Goal: Transaction & Acquisition: Purchase product/service

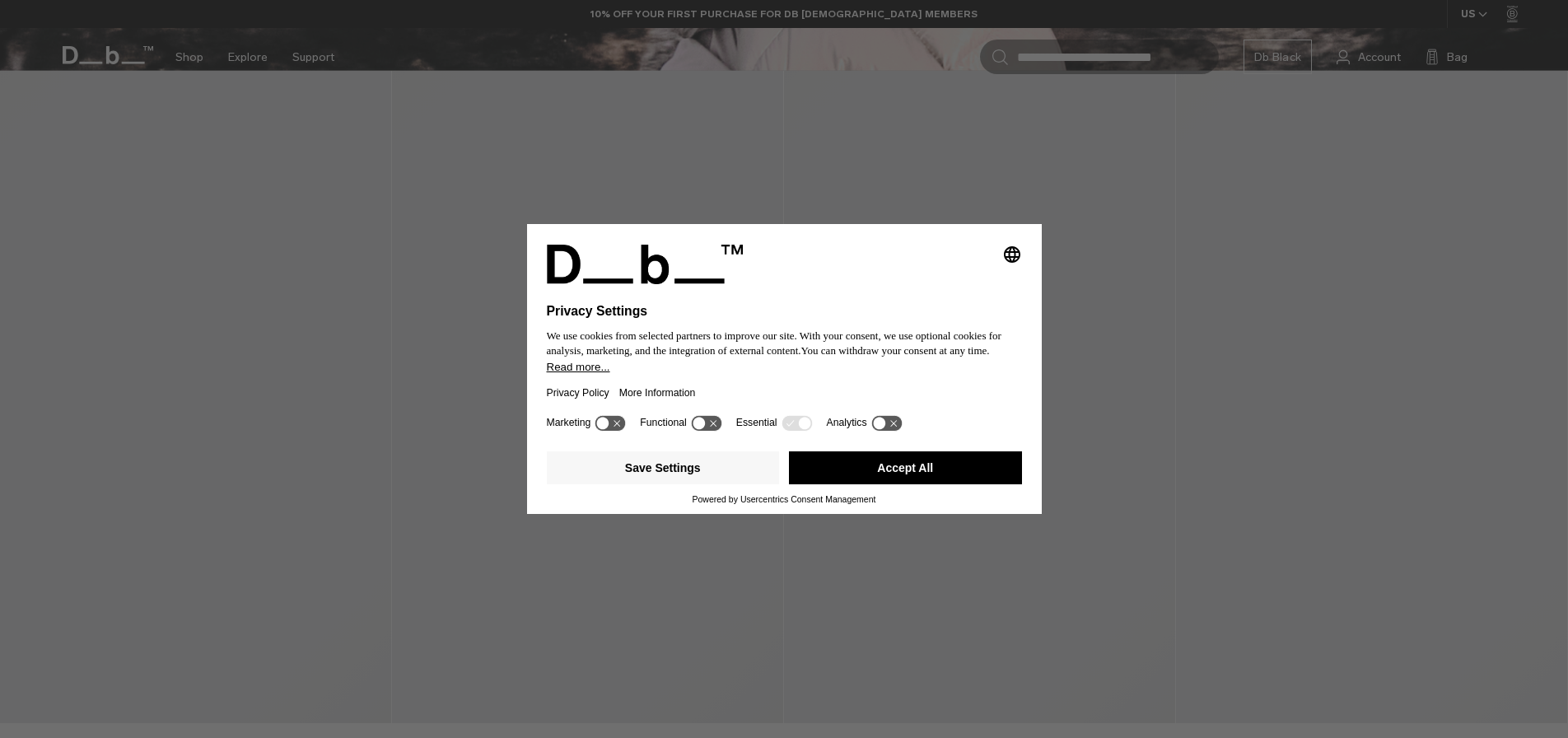
click at [941, 469] on button "Accept All" at bounding box center [906, 468] width 233 height 33
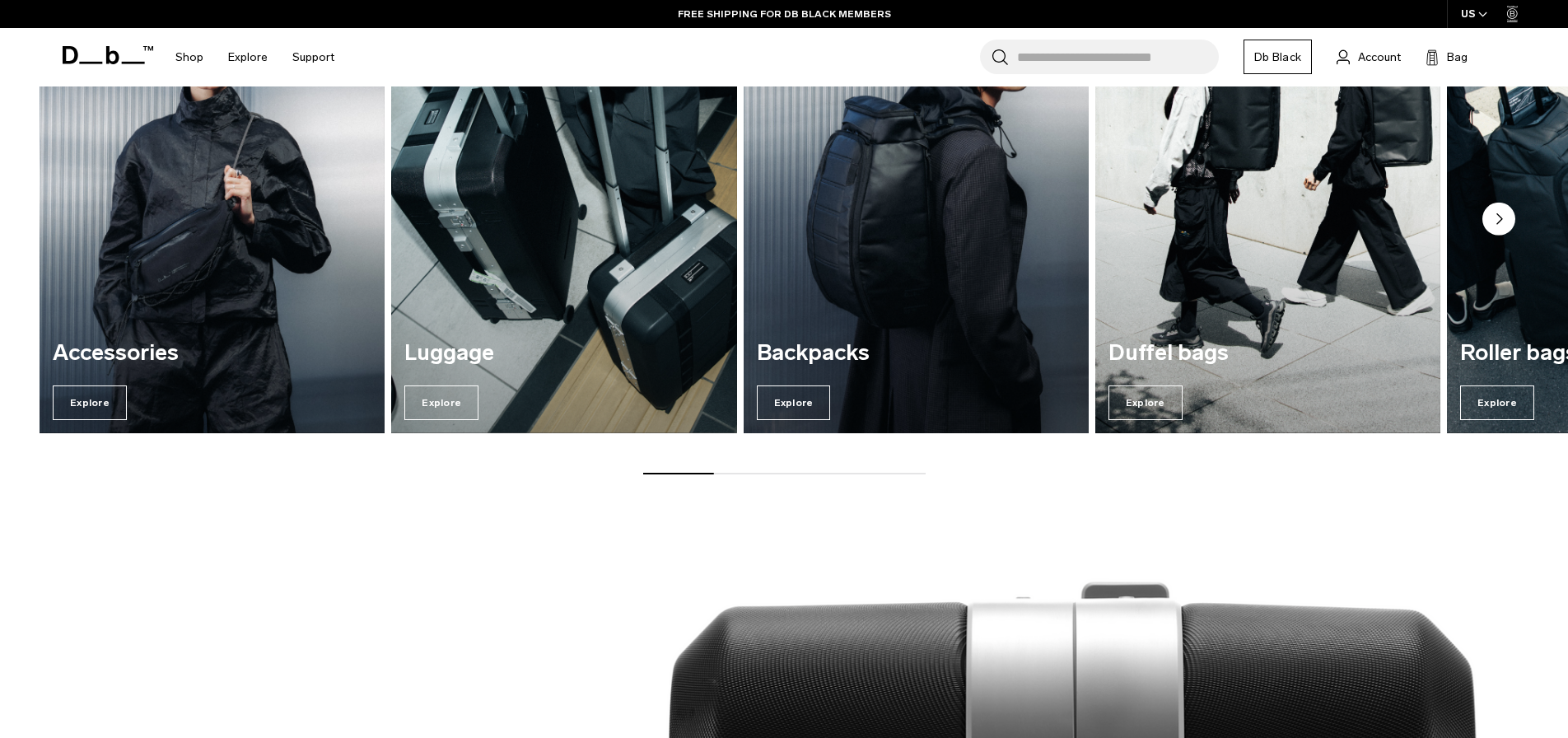
scroll to position [1574, 0]
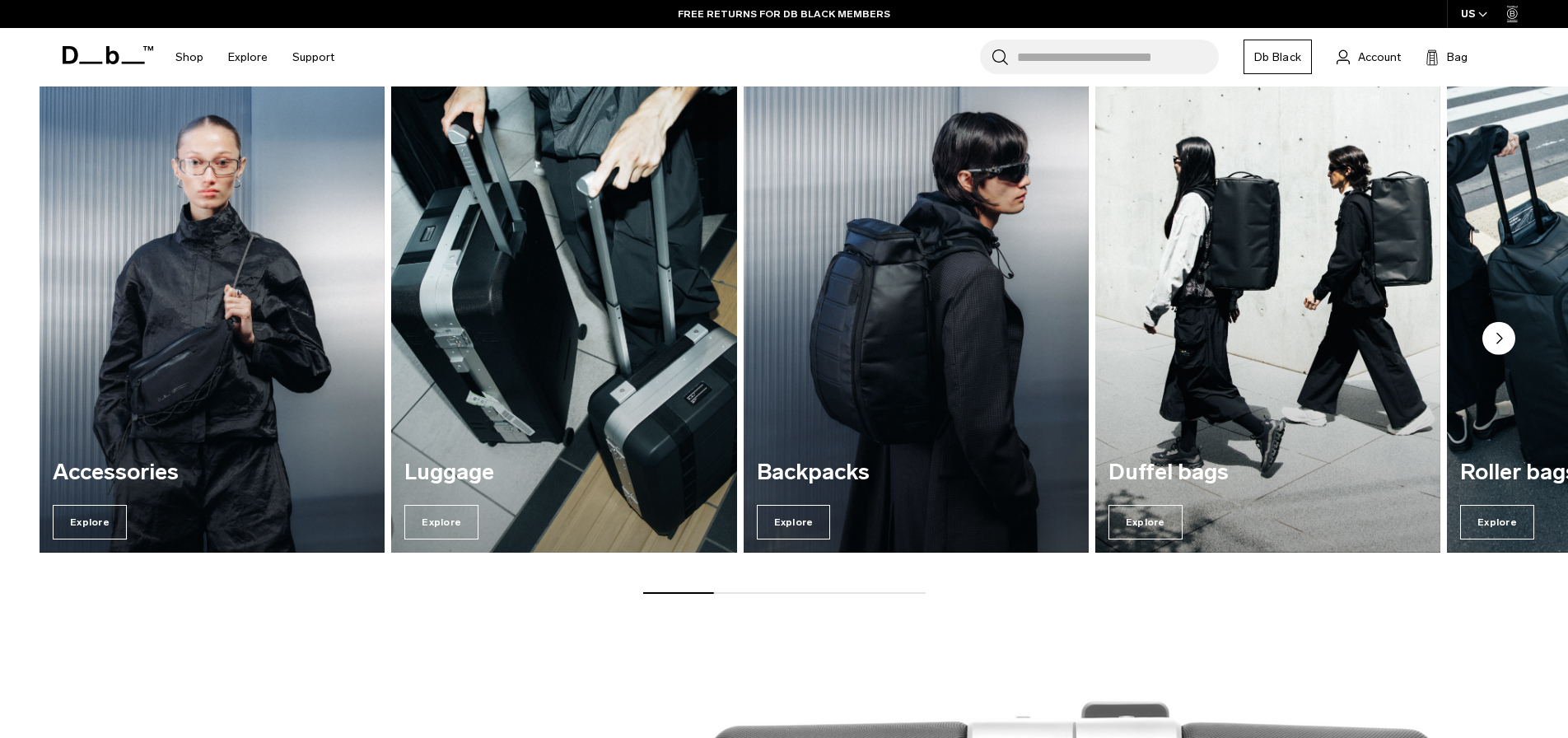
click at [571, 282] on img "2 / 7" at bounding box center [564, 320] width 356 height 480
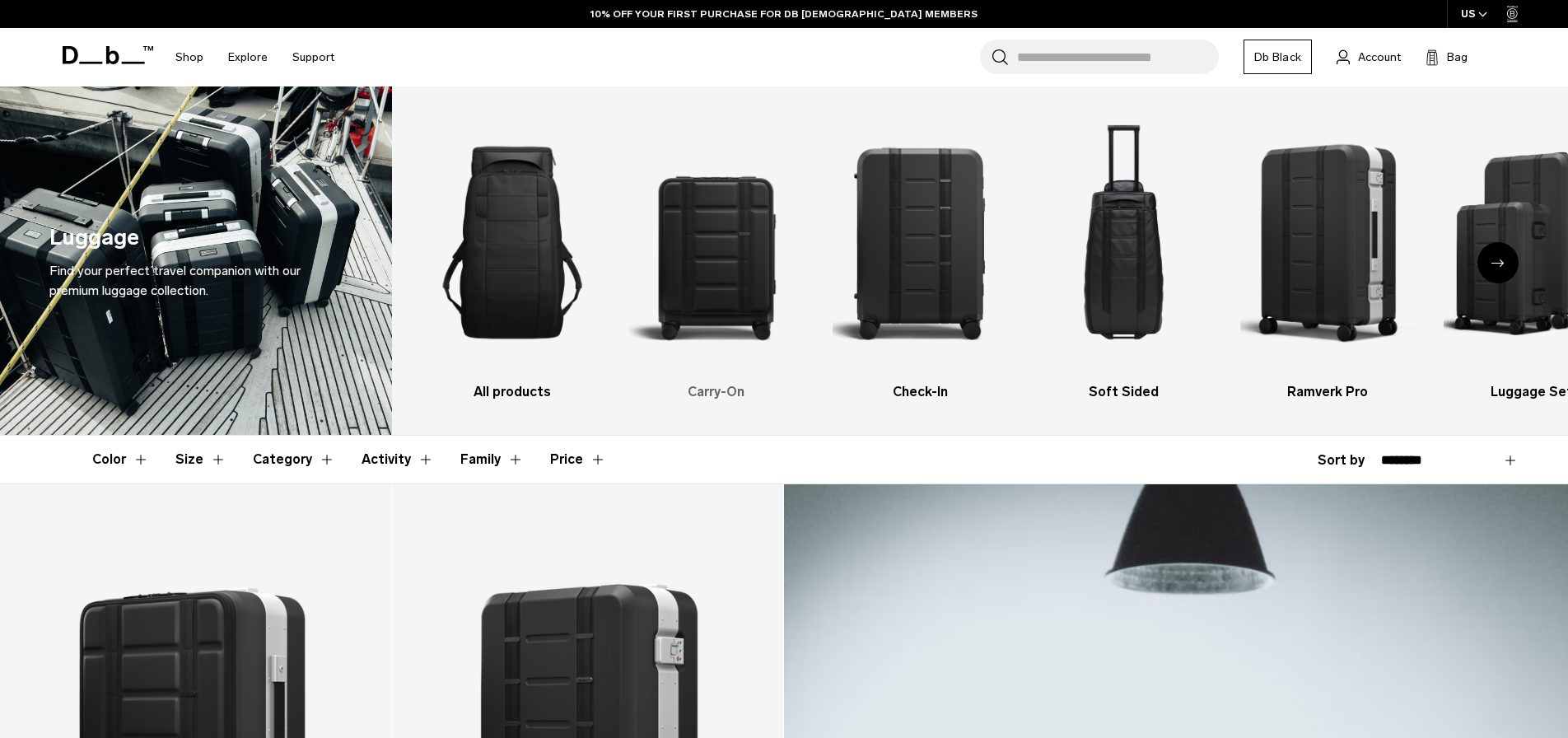
click at [725, 220] on img "2 / 6" at bounding box center [716, 242] width 175 height 263
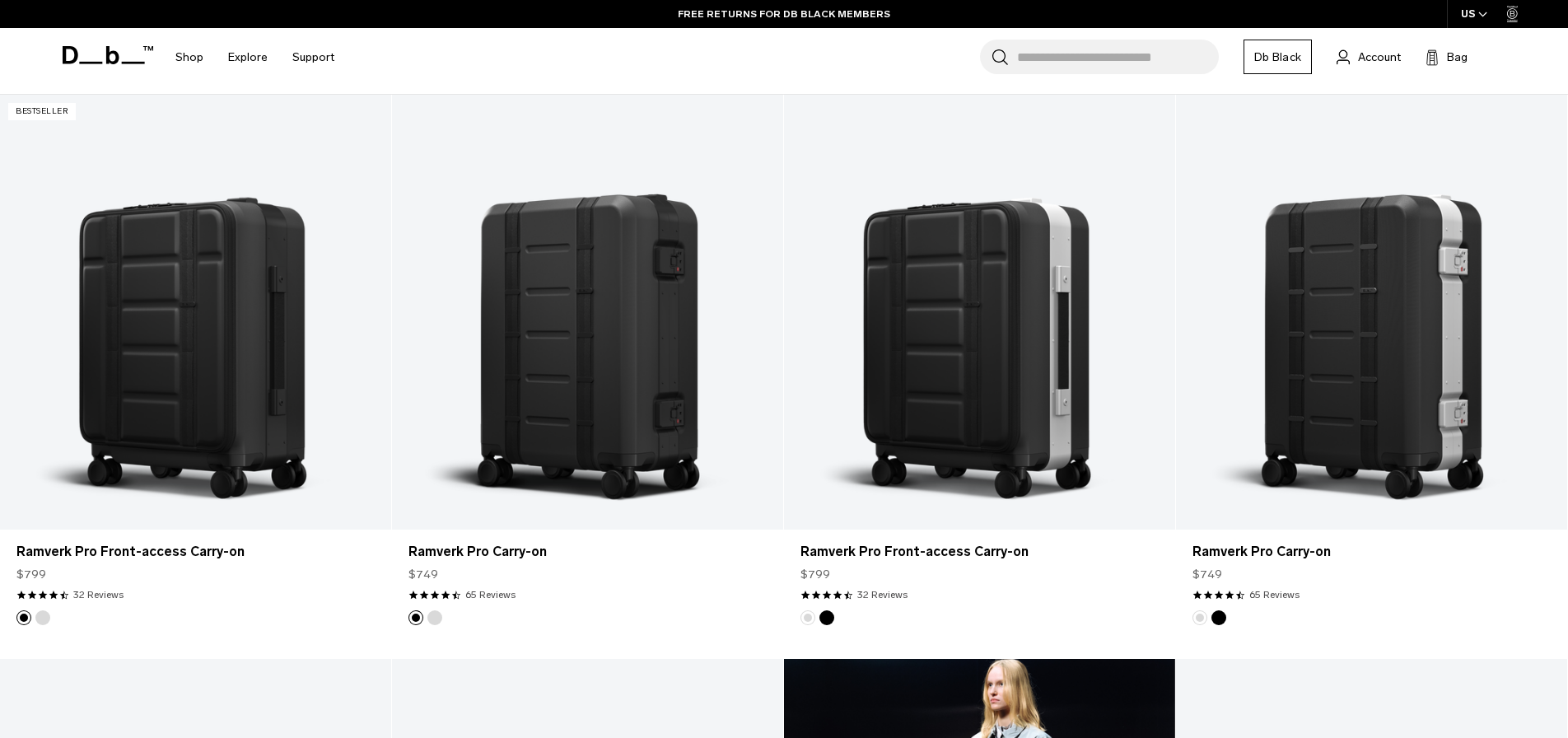
scroll to position [389, 0]
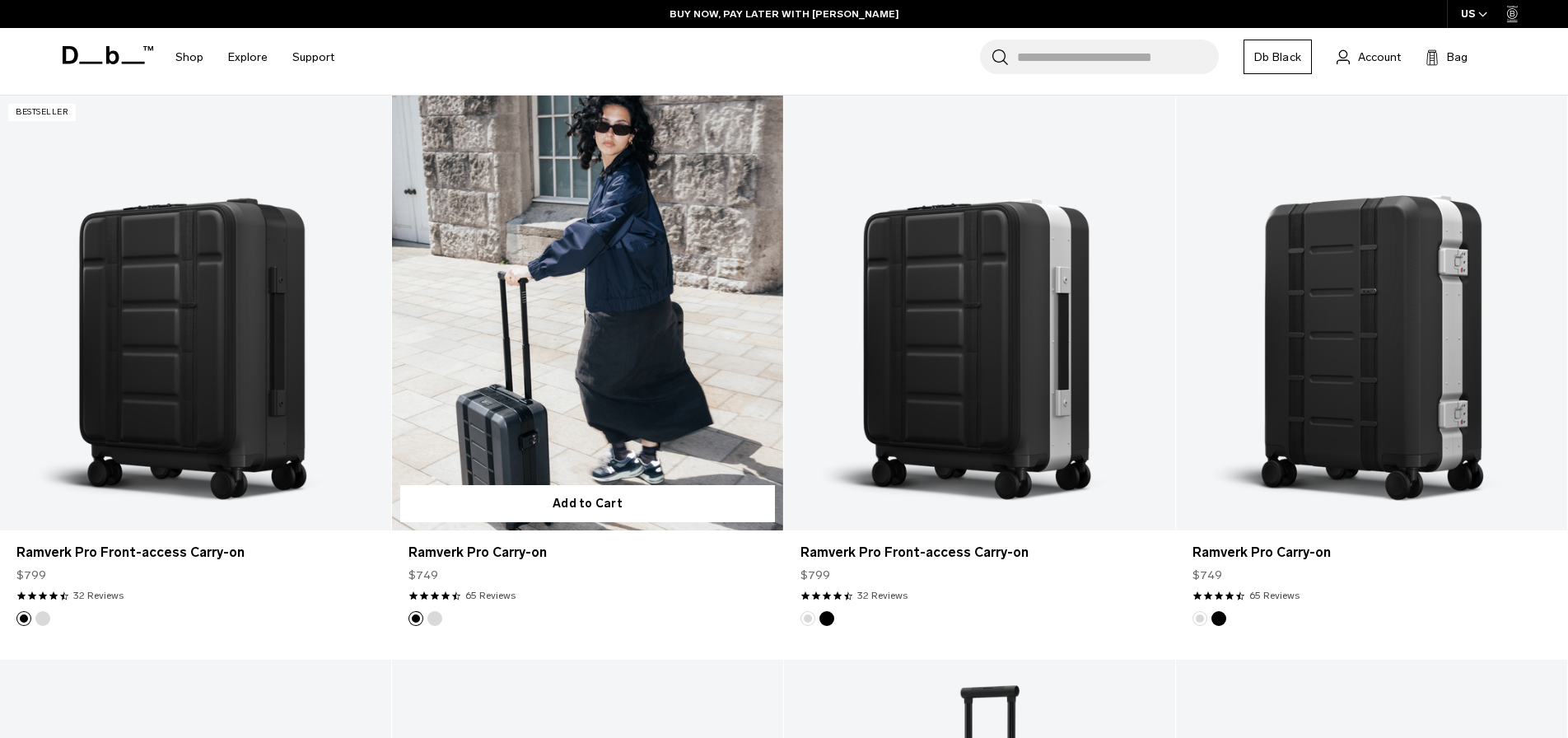
click at [556, 397] on link "Ramverk Pro Carry-on" at bounding box center [588, 313] width 392 height 436
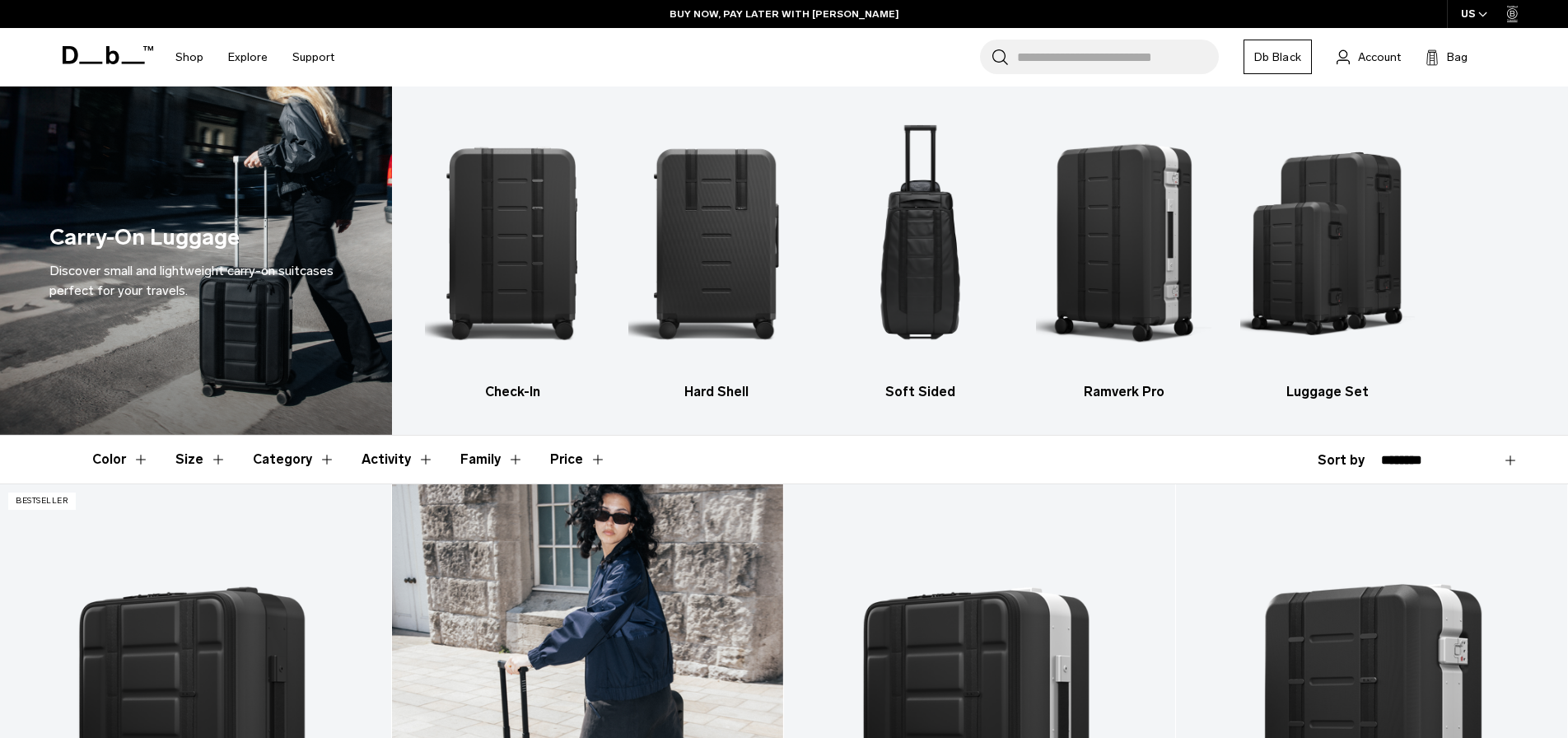
scroll to position [0, 0]
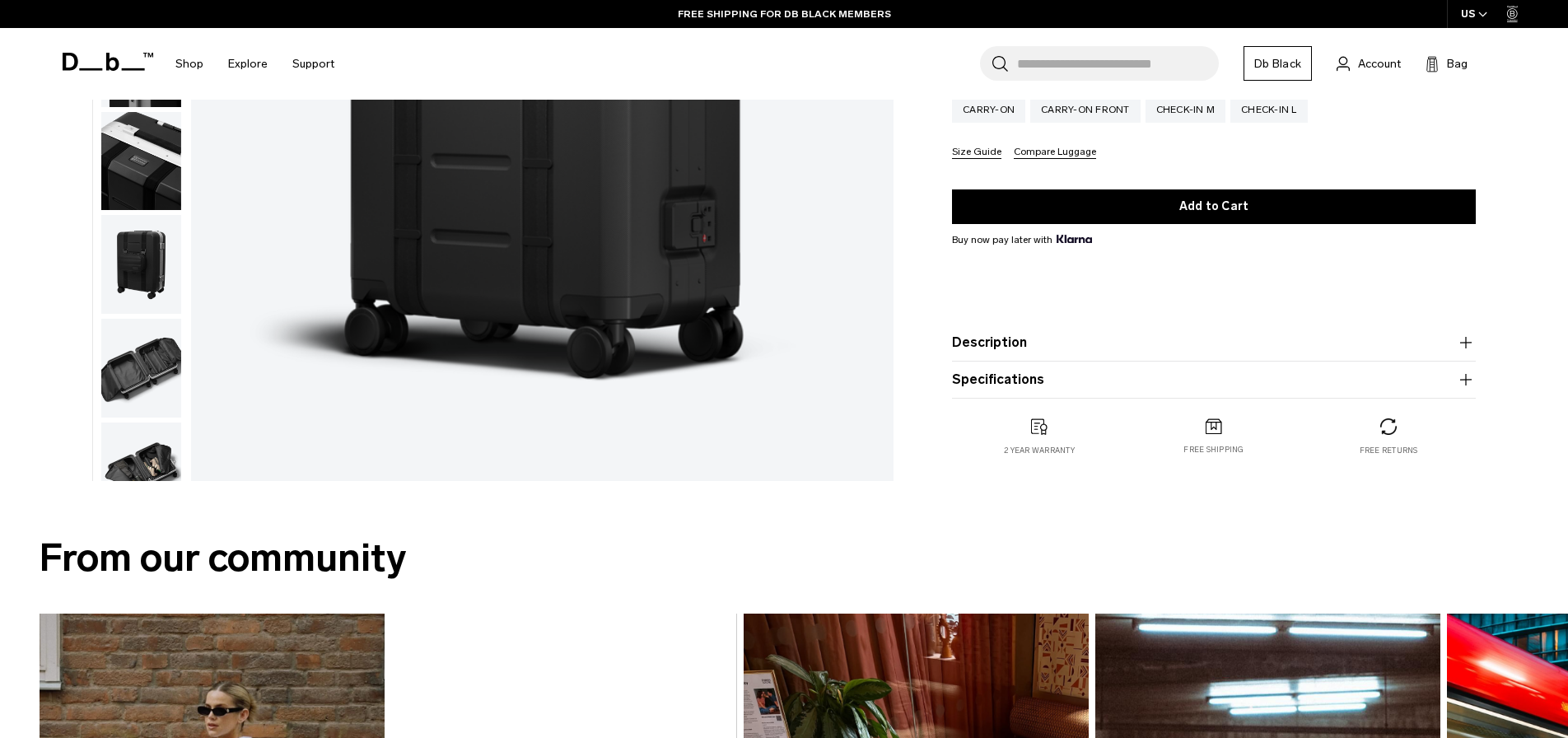
scroll to position [175, 0]
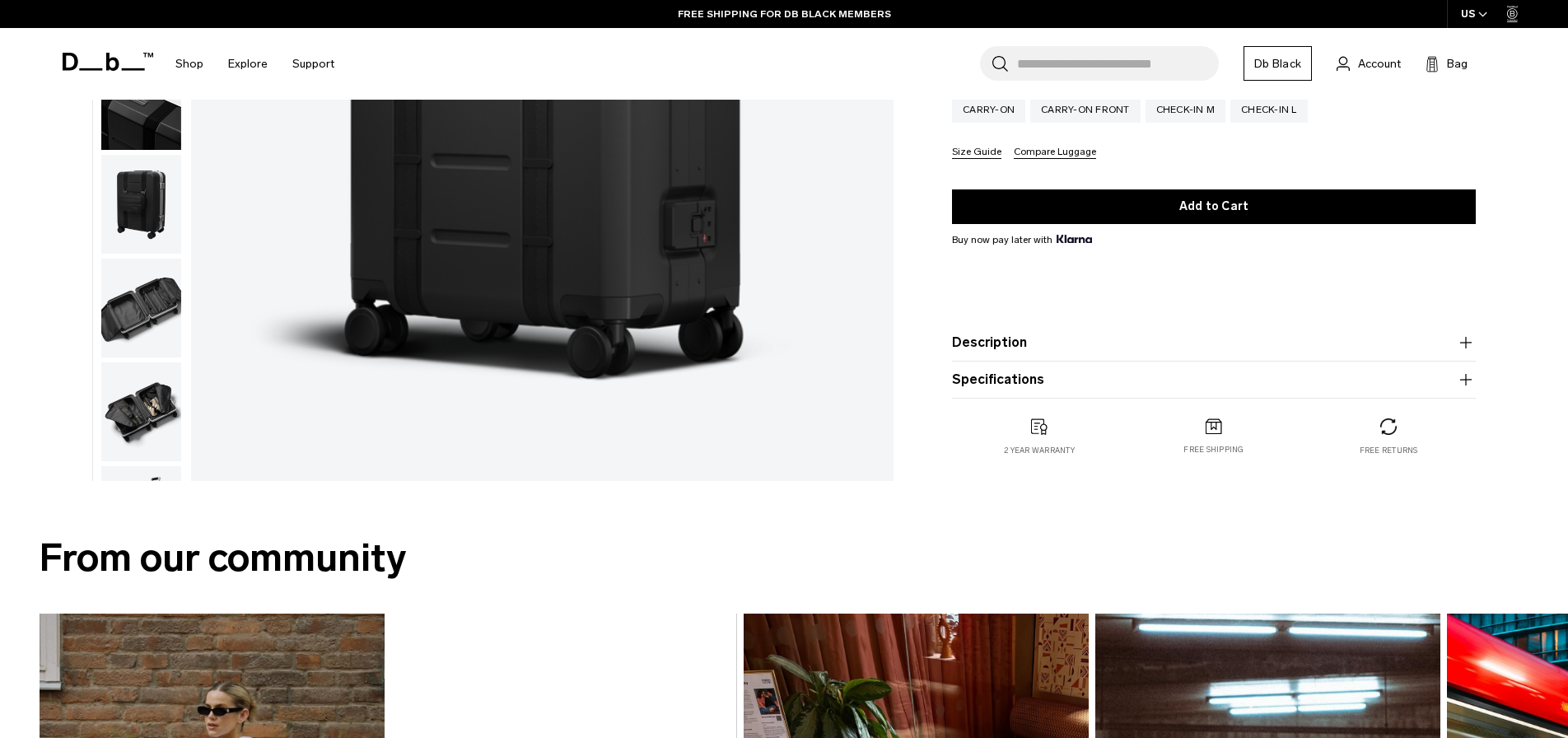
click at [149, 349] on img "button" at bounding box center [141, 308] width 80 height 99
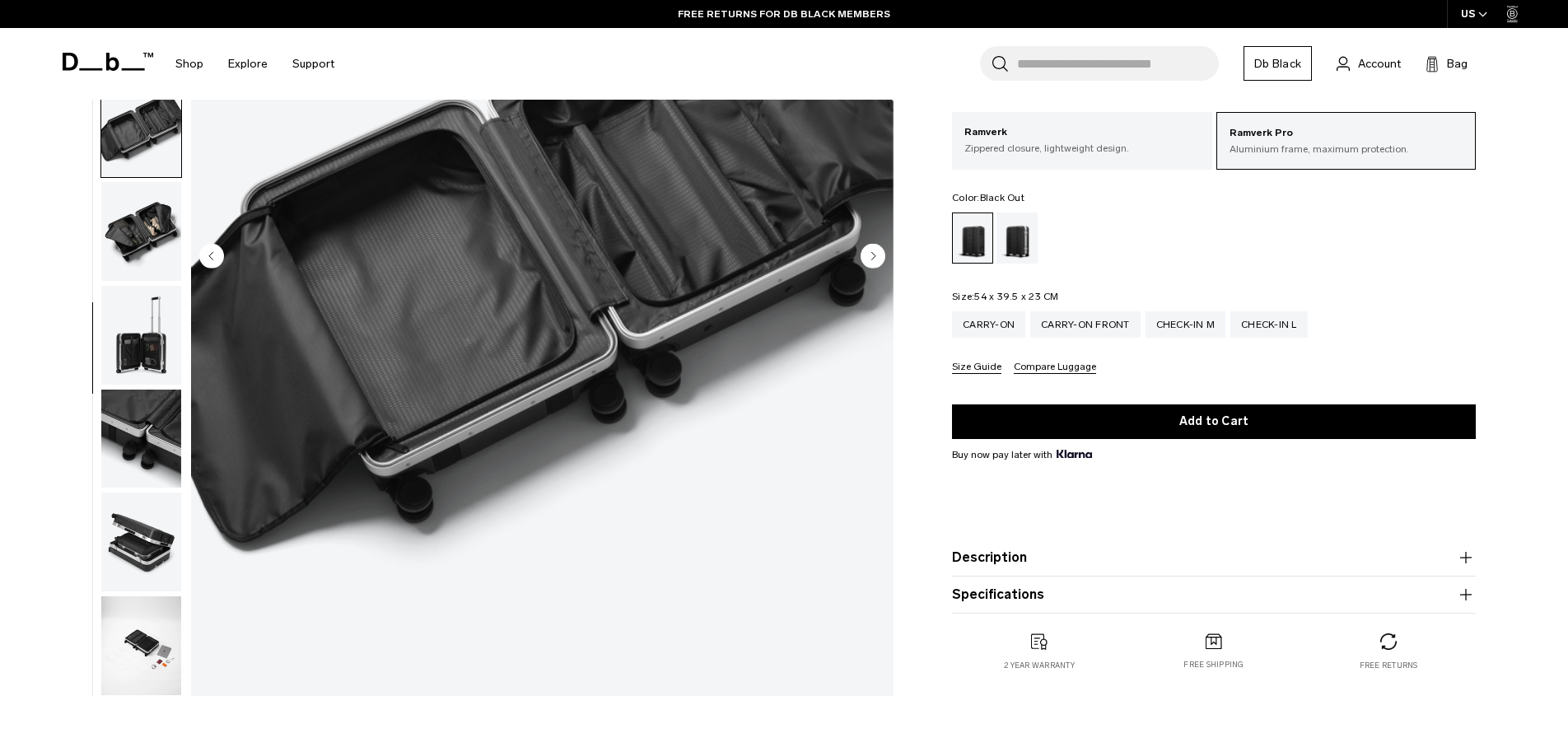
scroll to position [292, 1]
click at [153, 434] on img "button" at bounding box center [141, 439] width 80 height 99
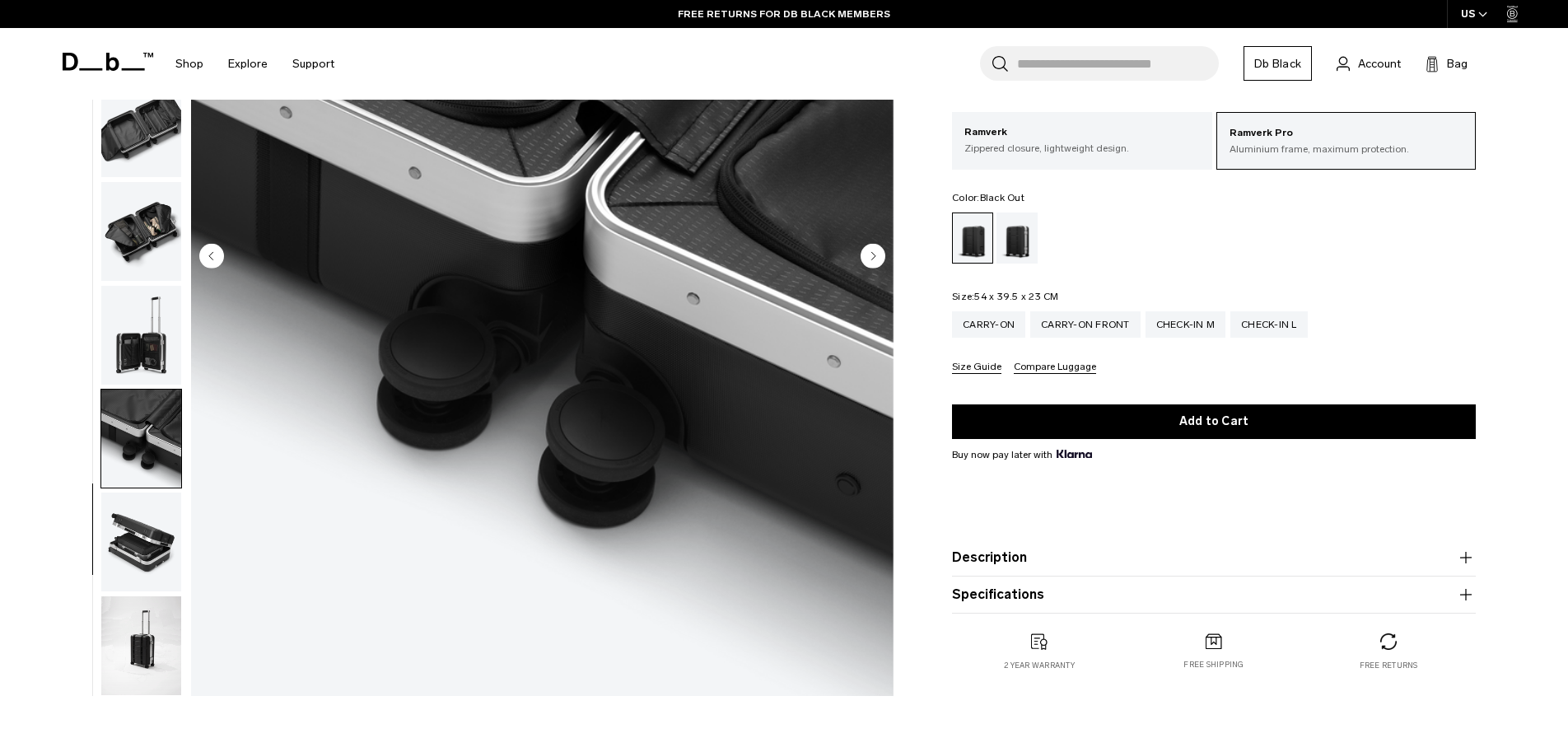
scroll to position [294, 1]
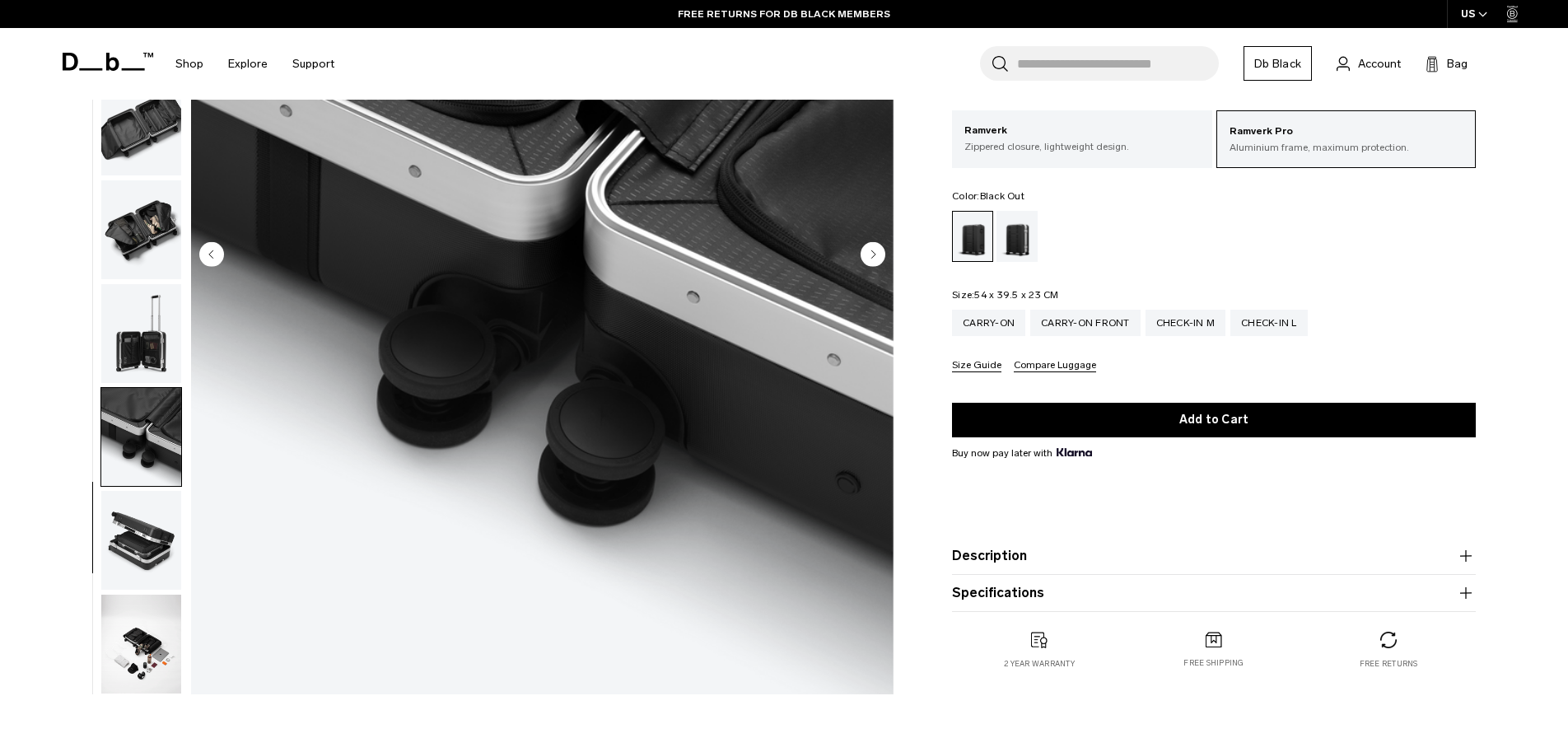
click at [168, 548] on img "button" at bounding box center [141, 540] width 80 height 99
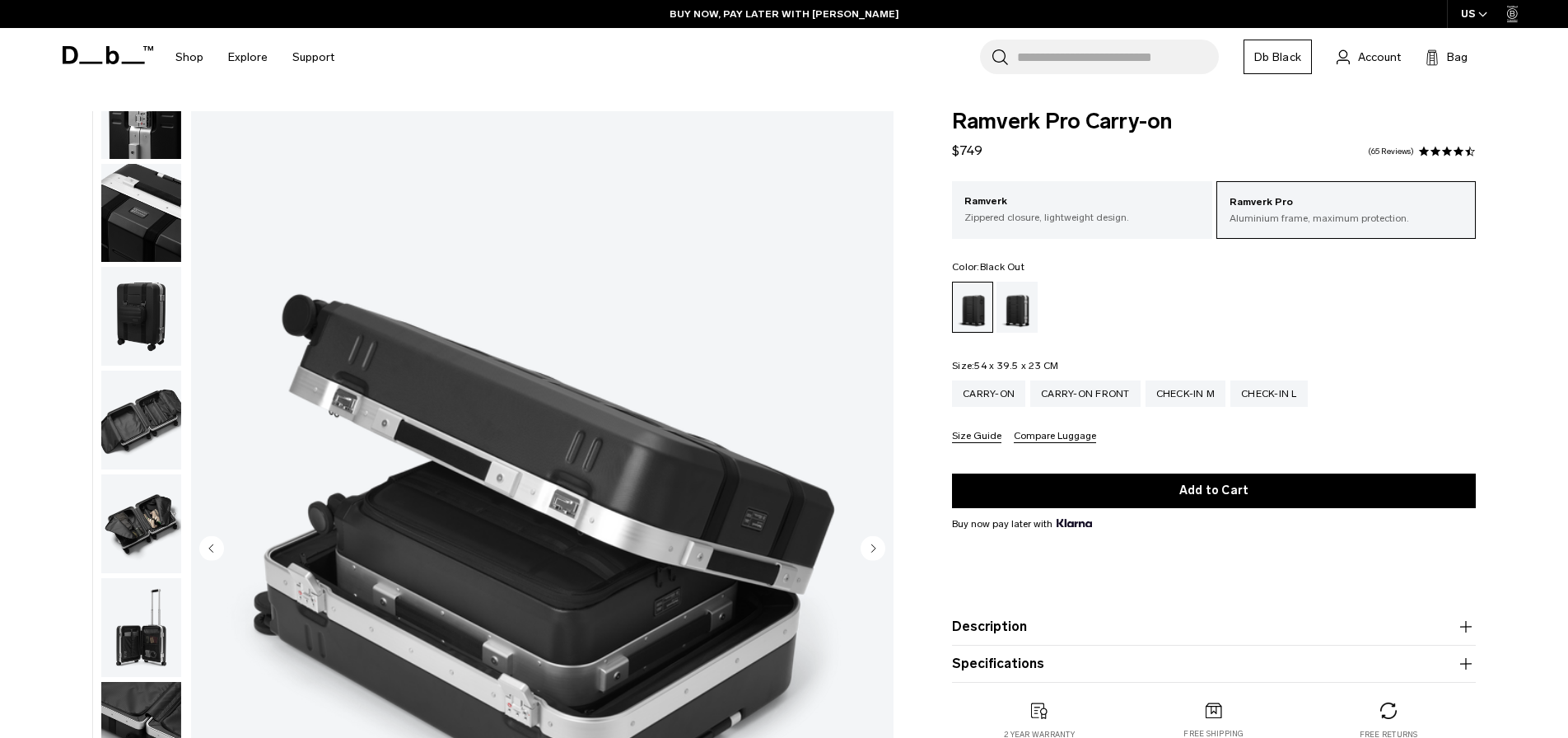
scroll to position [0, 0]
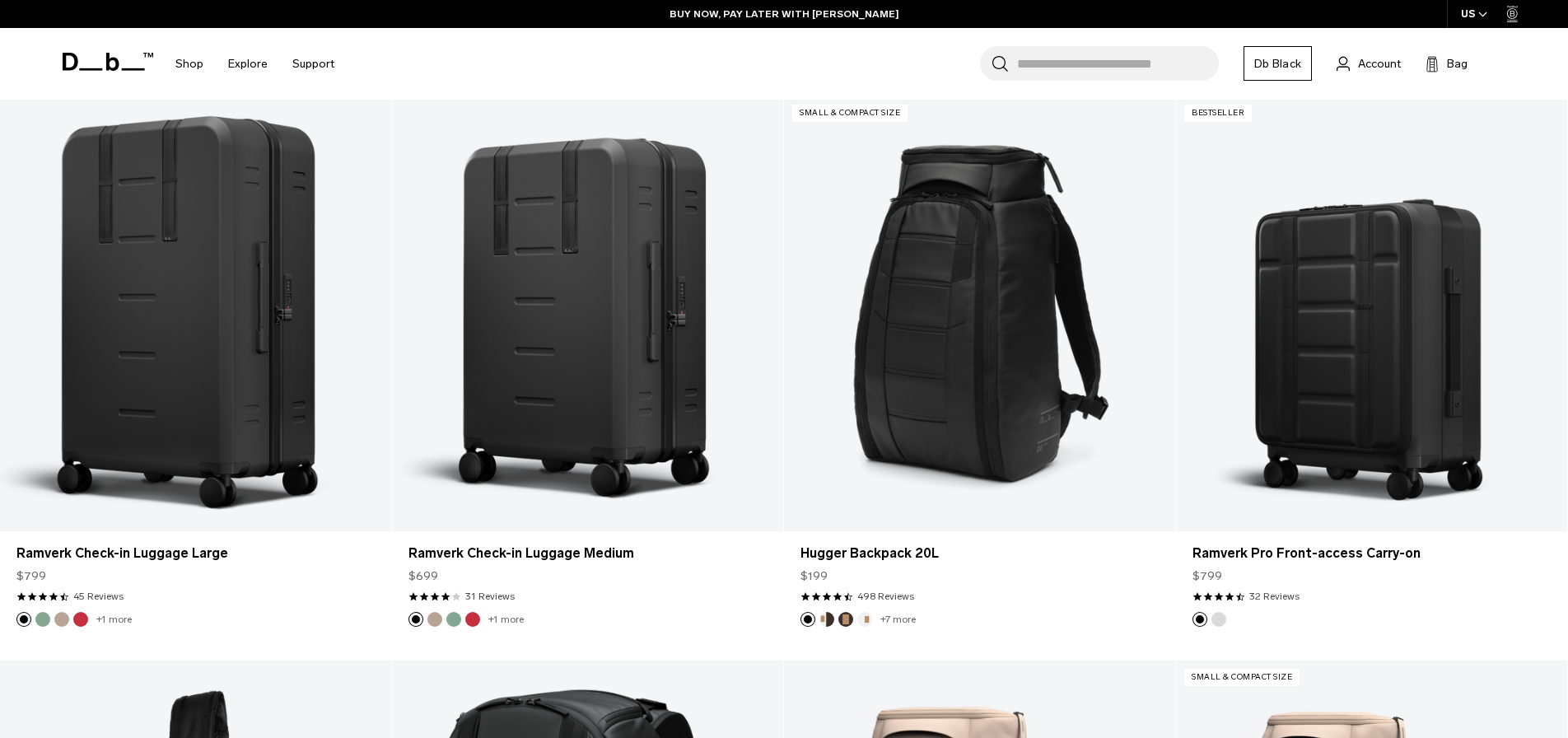
scroll to position [4941, 0]
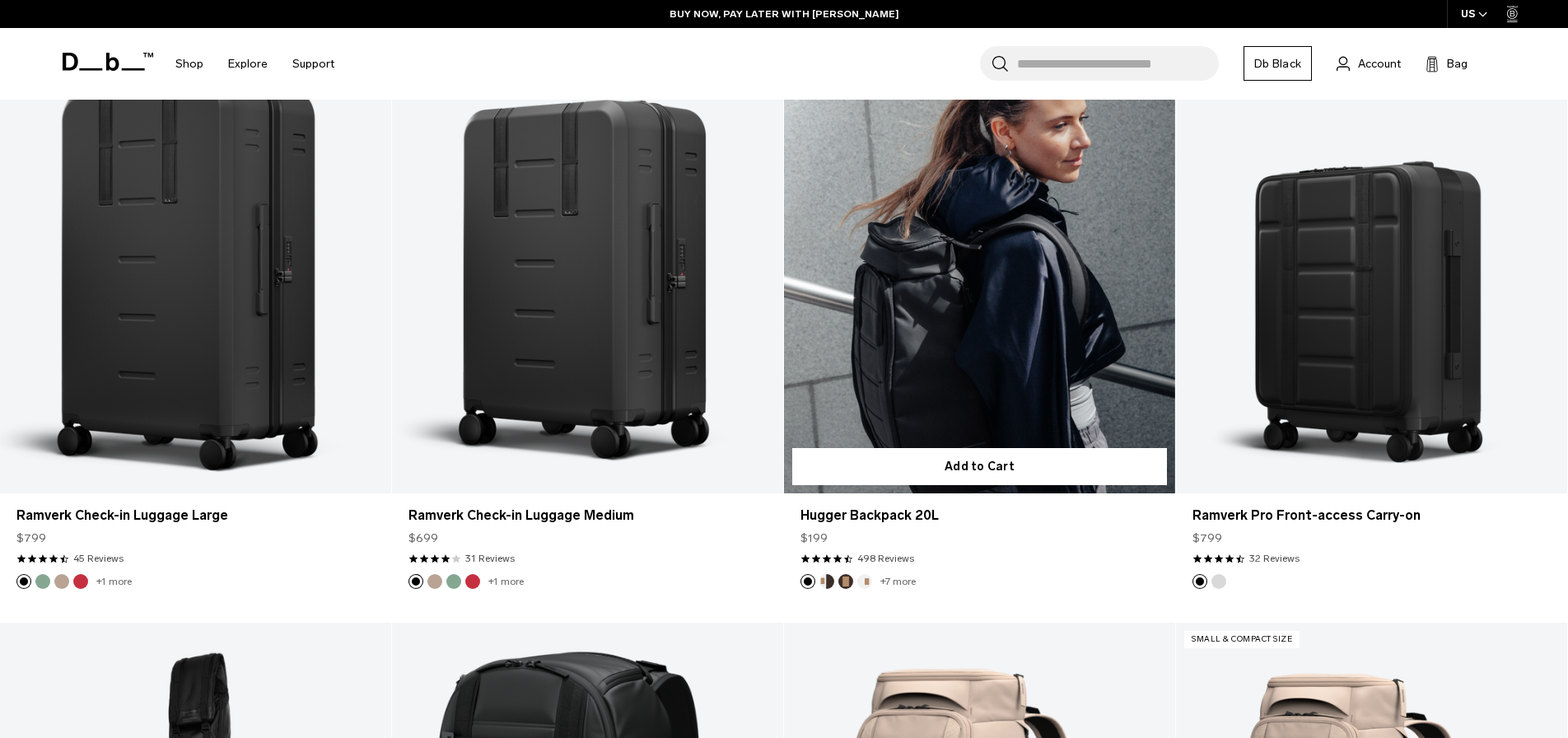
click at [940, 315] on link "Hugger Backpack 20L" at bounding box center [980, 276] width 392 height 436
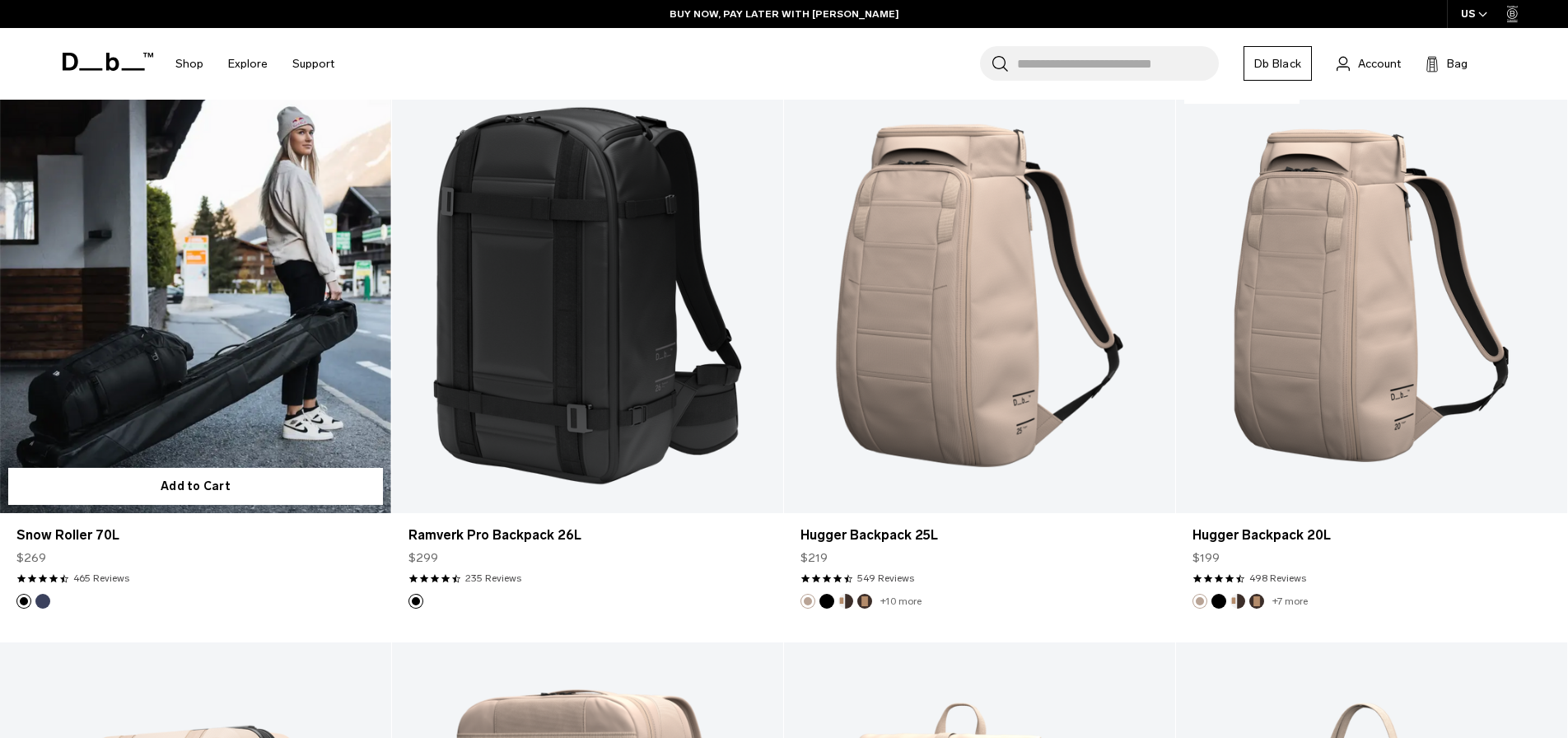
scroll to position [5466, 0]
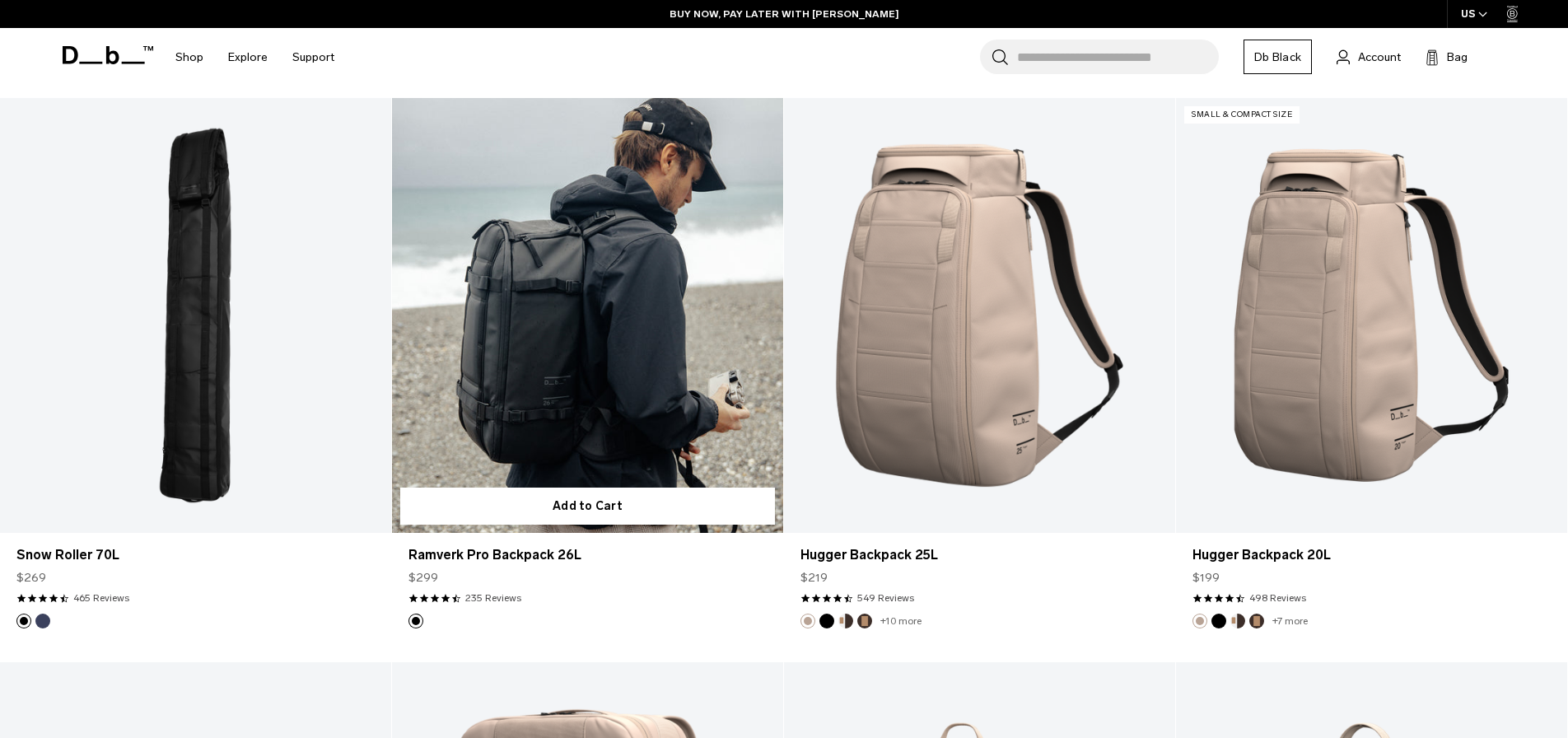
click at [511, 331] on link "Ramverk Pro Backpack 26L" at bounding box center [588, 316] width 392 height 436
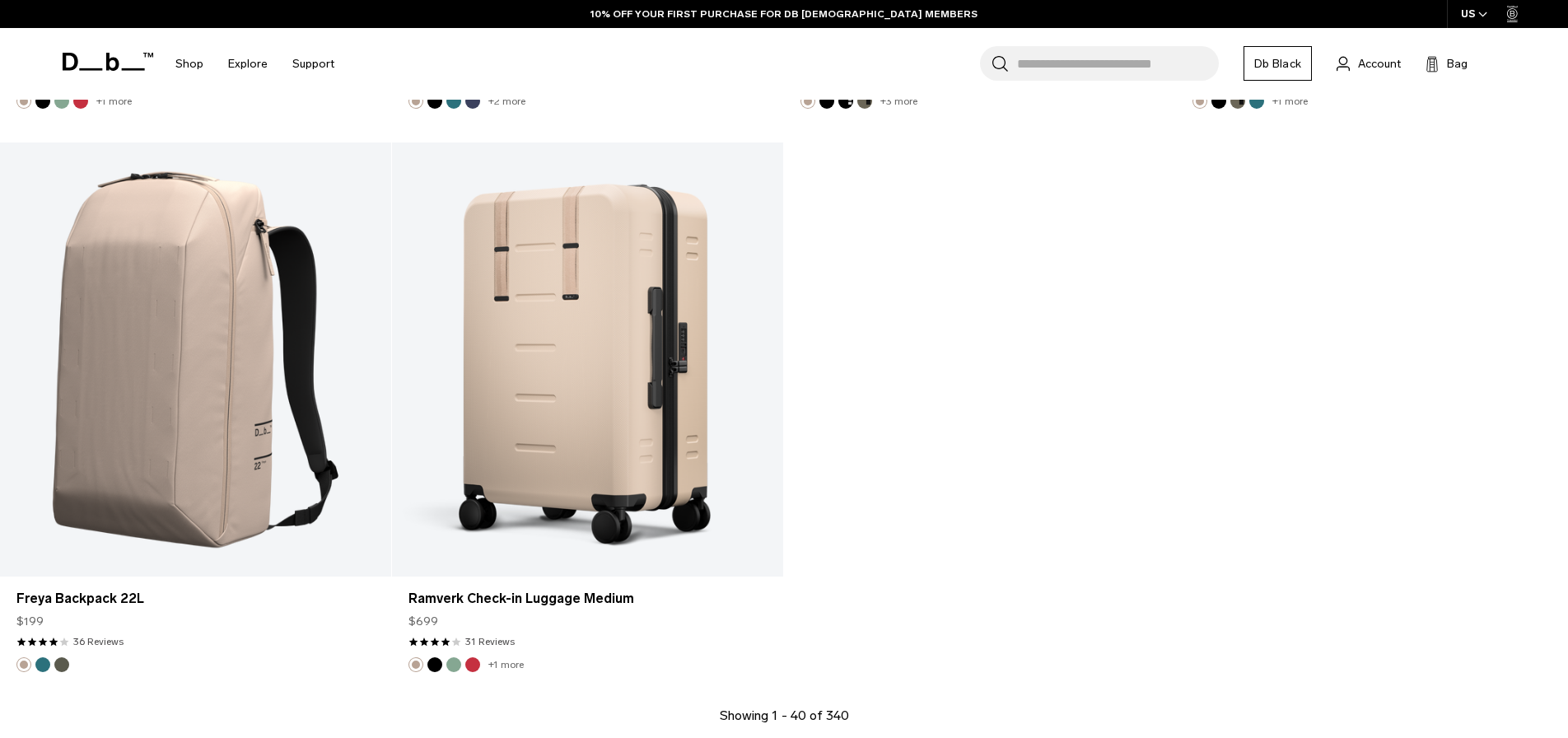
scroll to position [6618, 0]
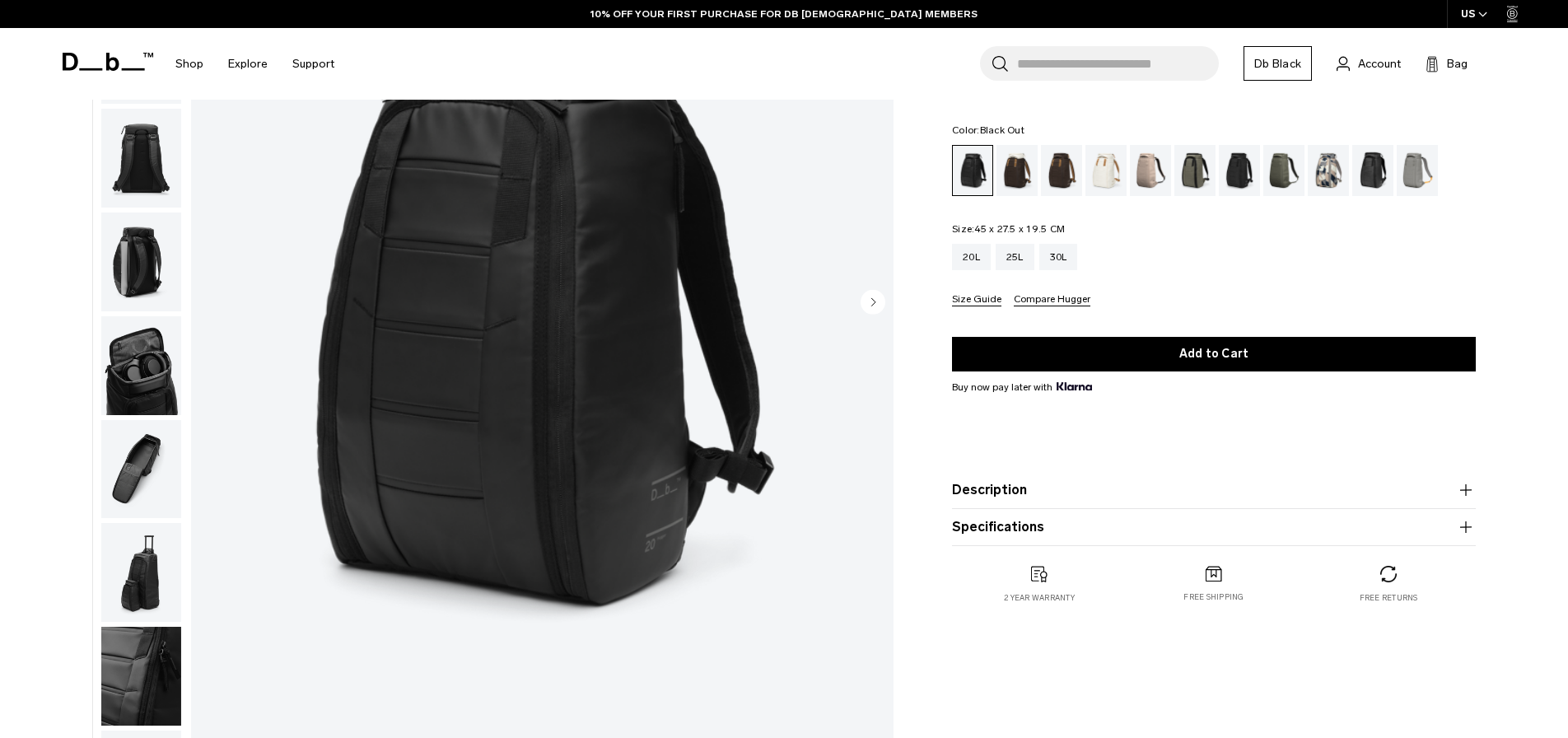
scroll to position [135, 0]
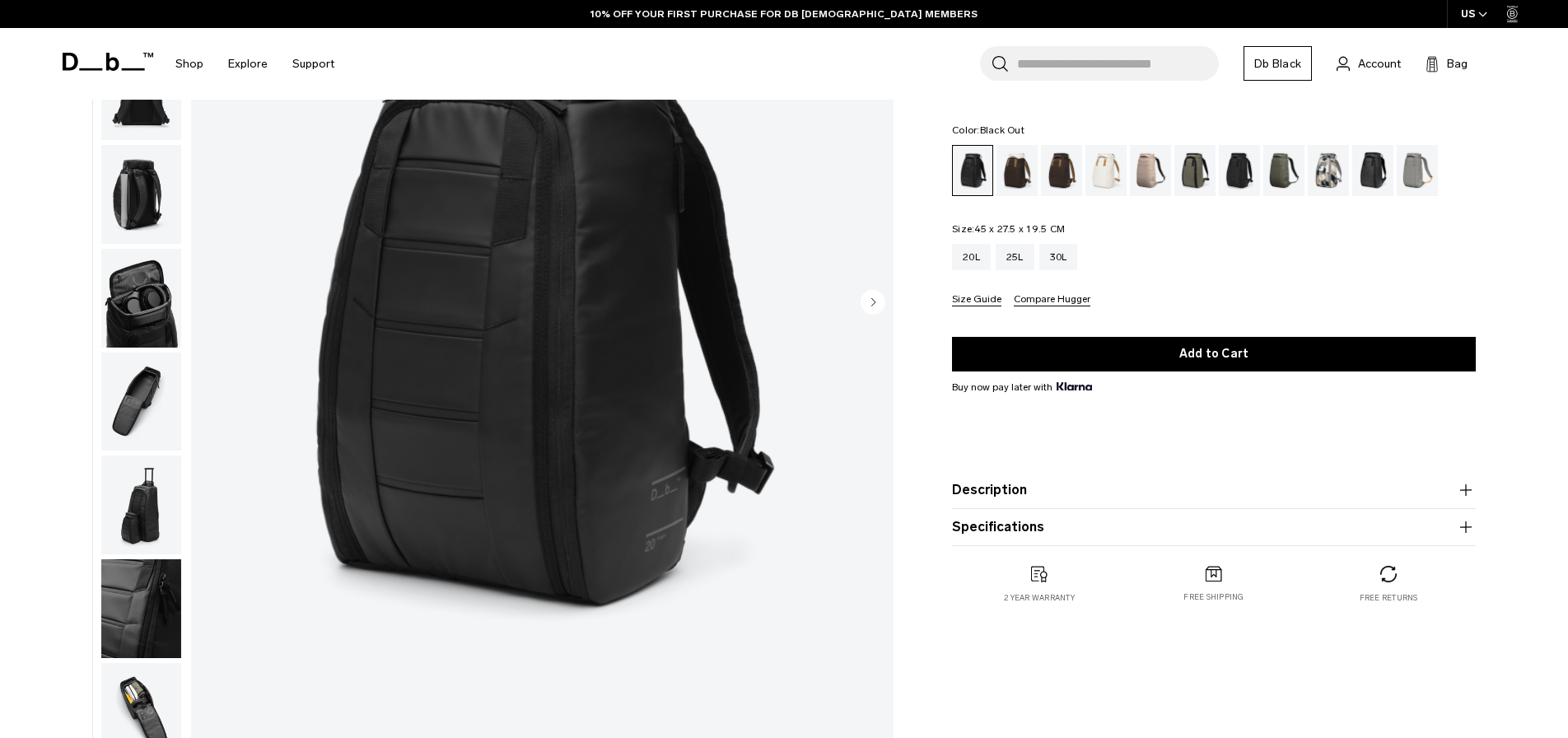
click at [137, 396] on img "button" at bounding box center [141, 402] width 80 height 99
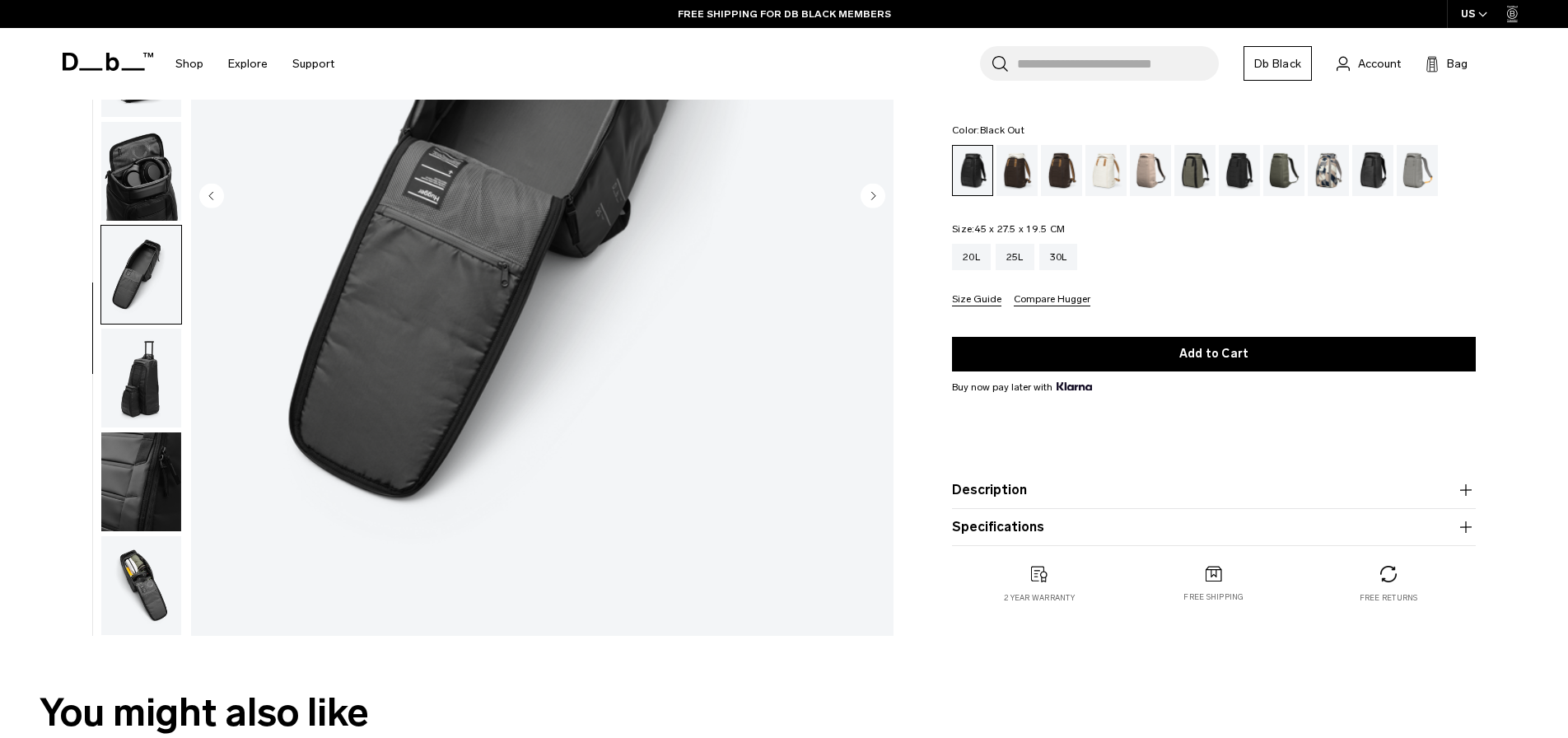
scroll to position [353, 1]
click at [137, 396] on img "button" at bounding box center [141, 378] width 80 height 99
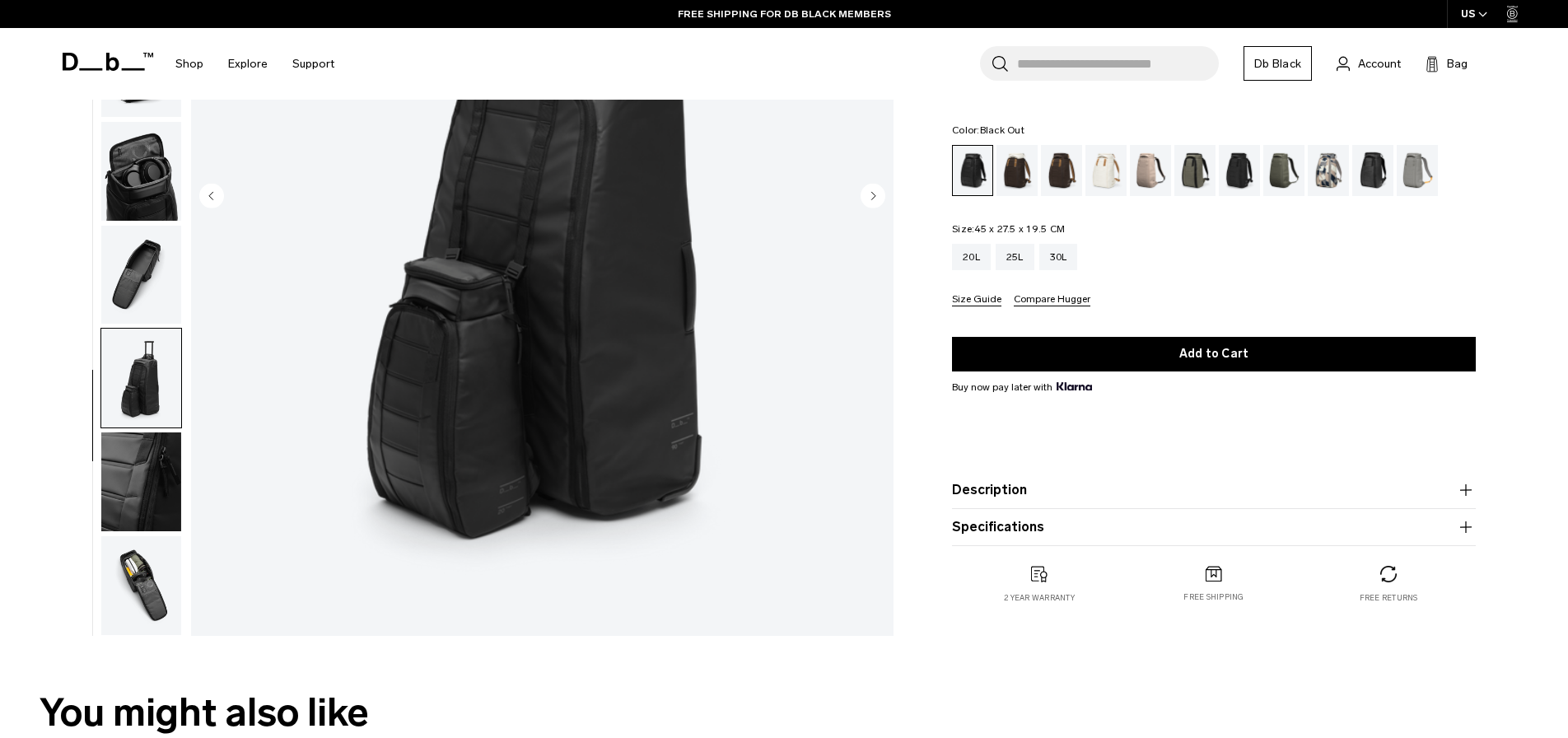
click at [145, 452] on img "button" at bounding box center [141, 482] width 80 height 99
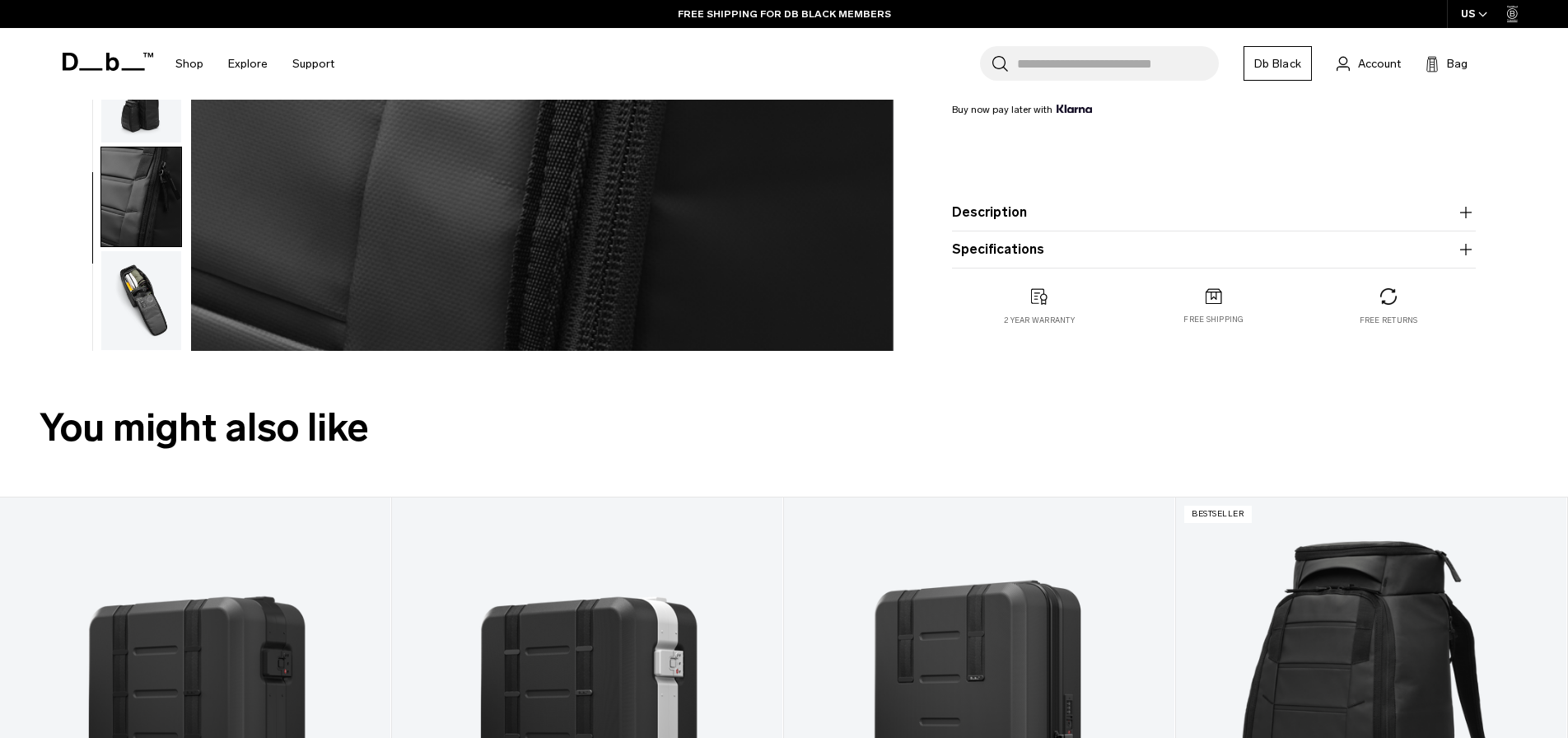
scroll to position [640, 0]
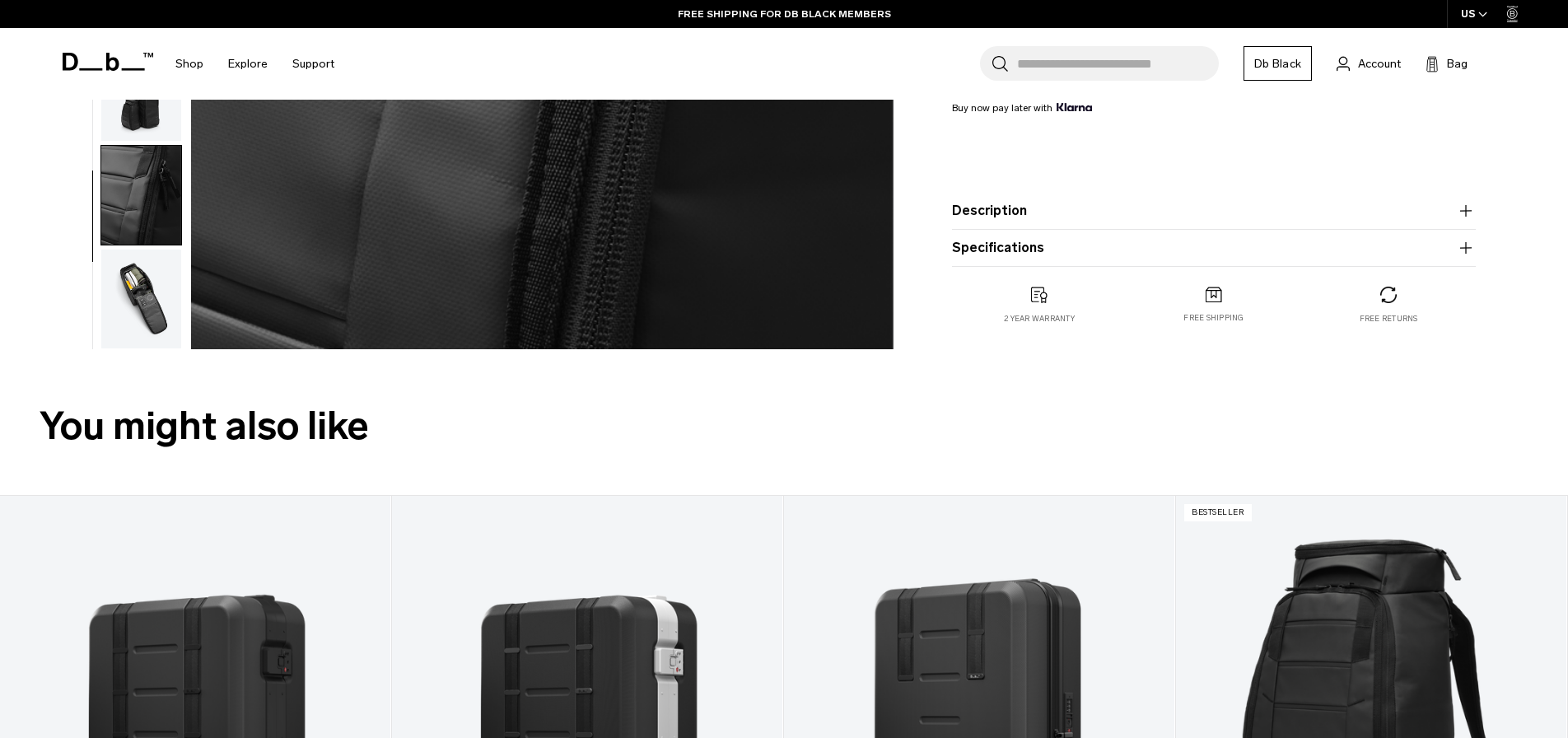
click at [152, 287] on img "button" at bounding box center [141, 299] width 80 height 99
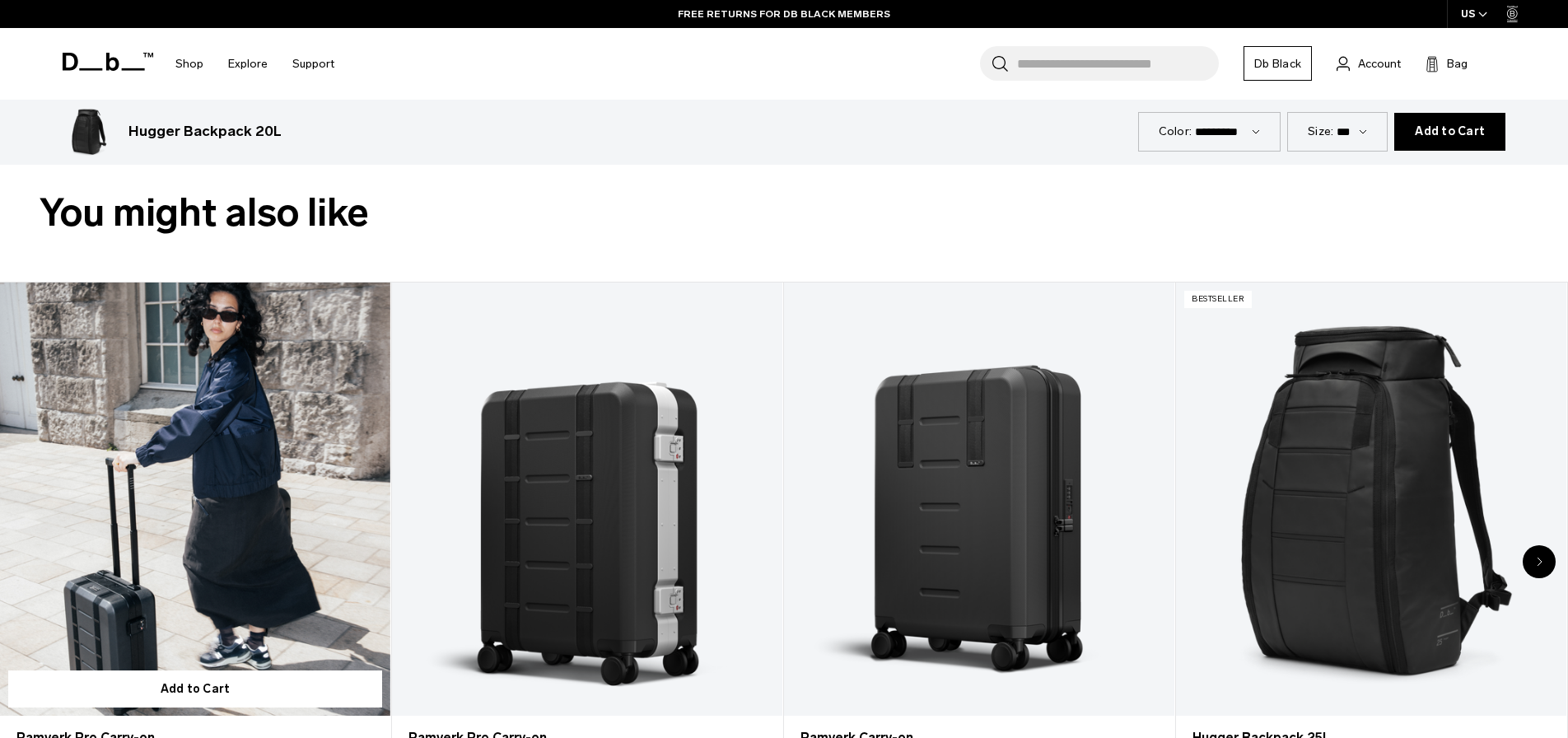
scroll to position [889, 0]
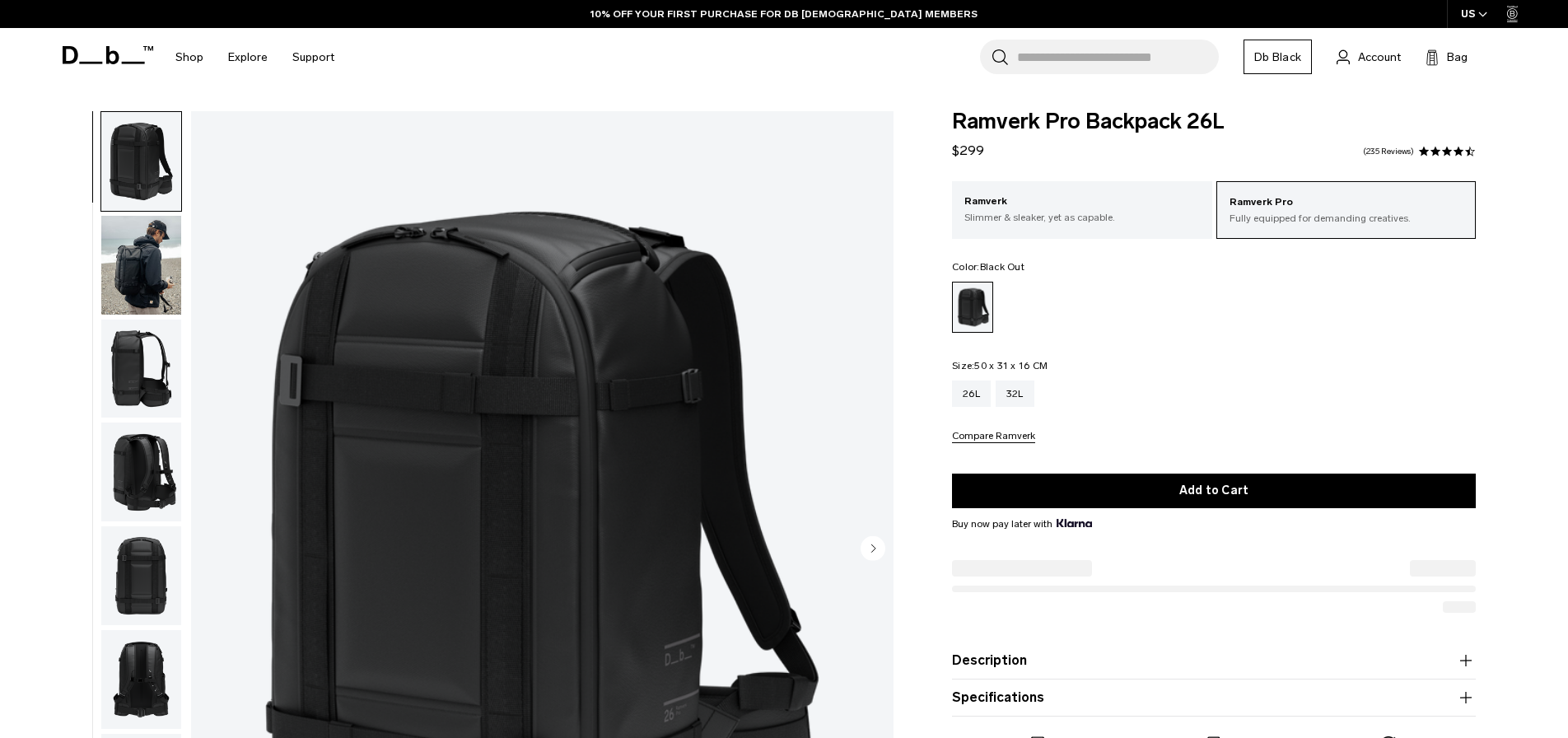
click at [145, 380] on img "button" at bounding box center [141, 369] width 80 height 99
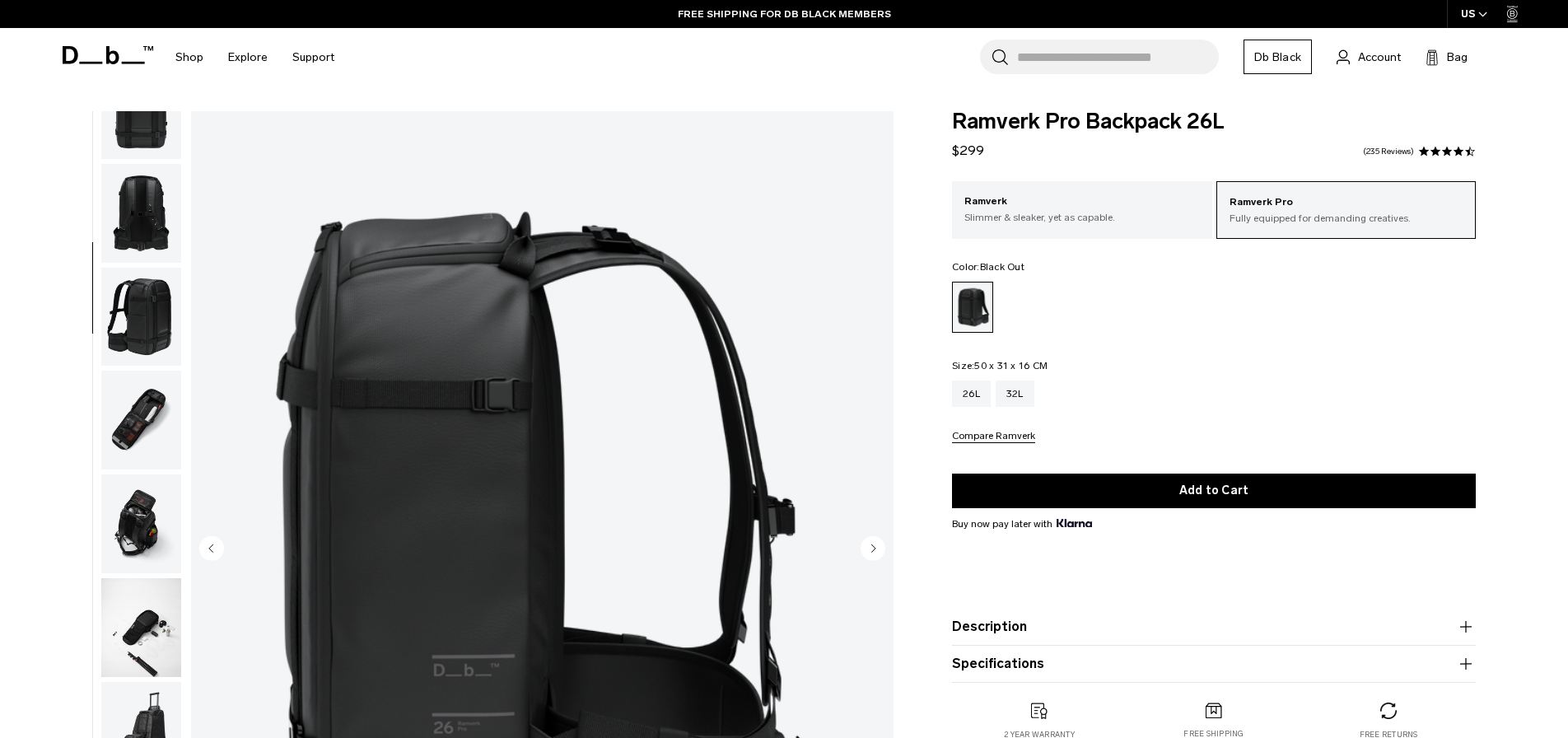
scroll to position [482, 0]
click at [132, 410] on img "button" at bounding box center [141, 420] width 80 height 99
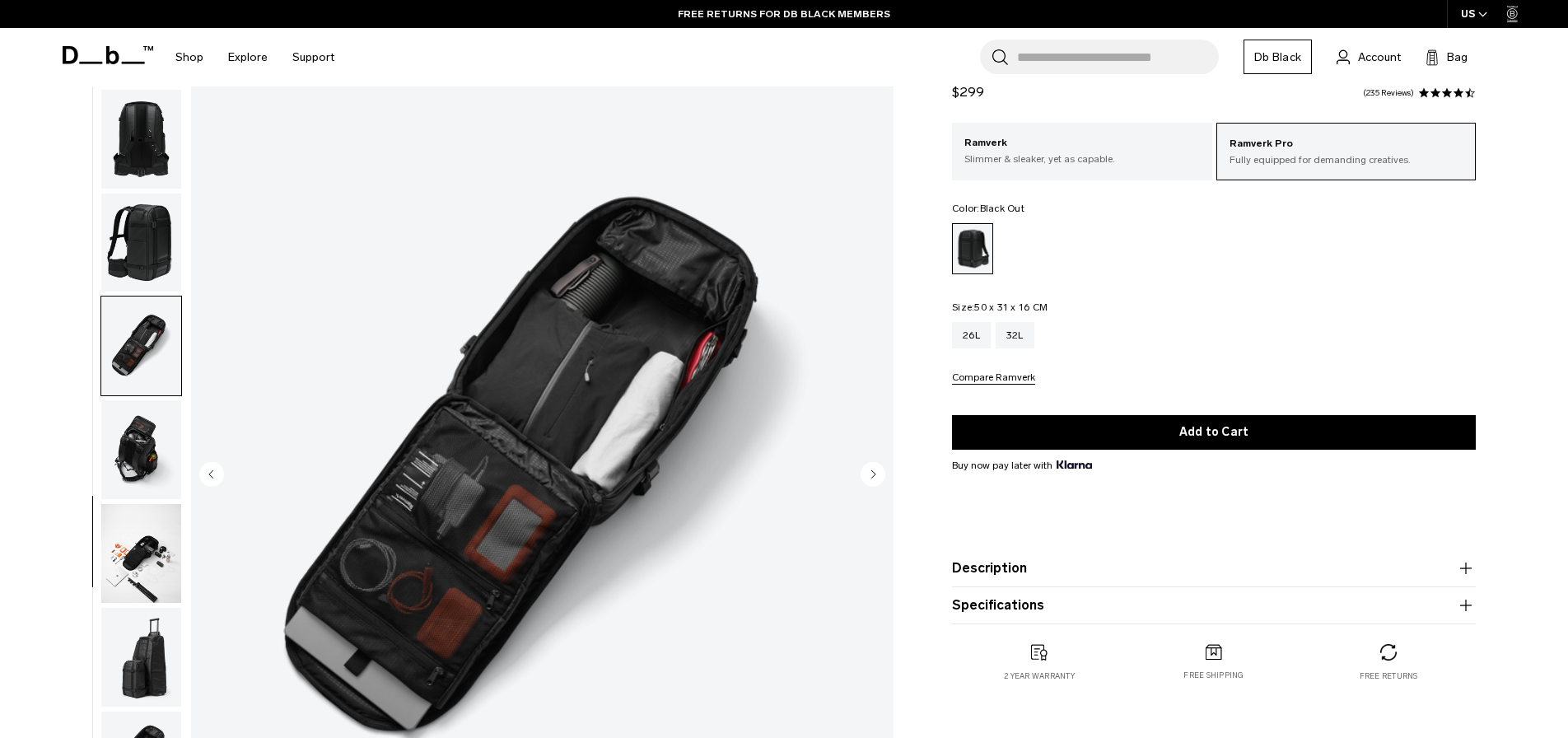
scroll to position [75, 0]
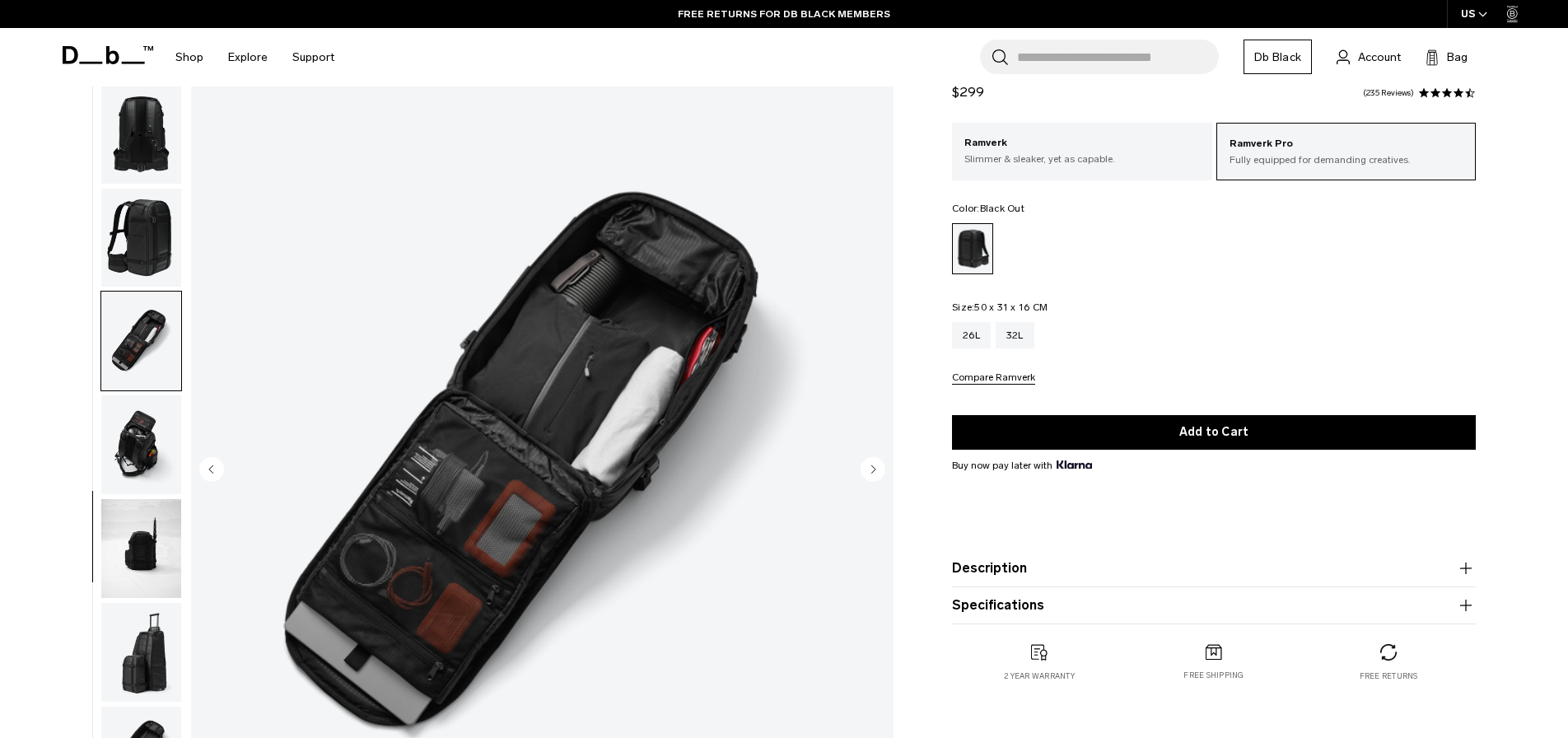
click at [139, 420] on img "button" at bounding box center [141, 445] width 80 height 99
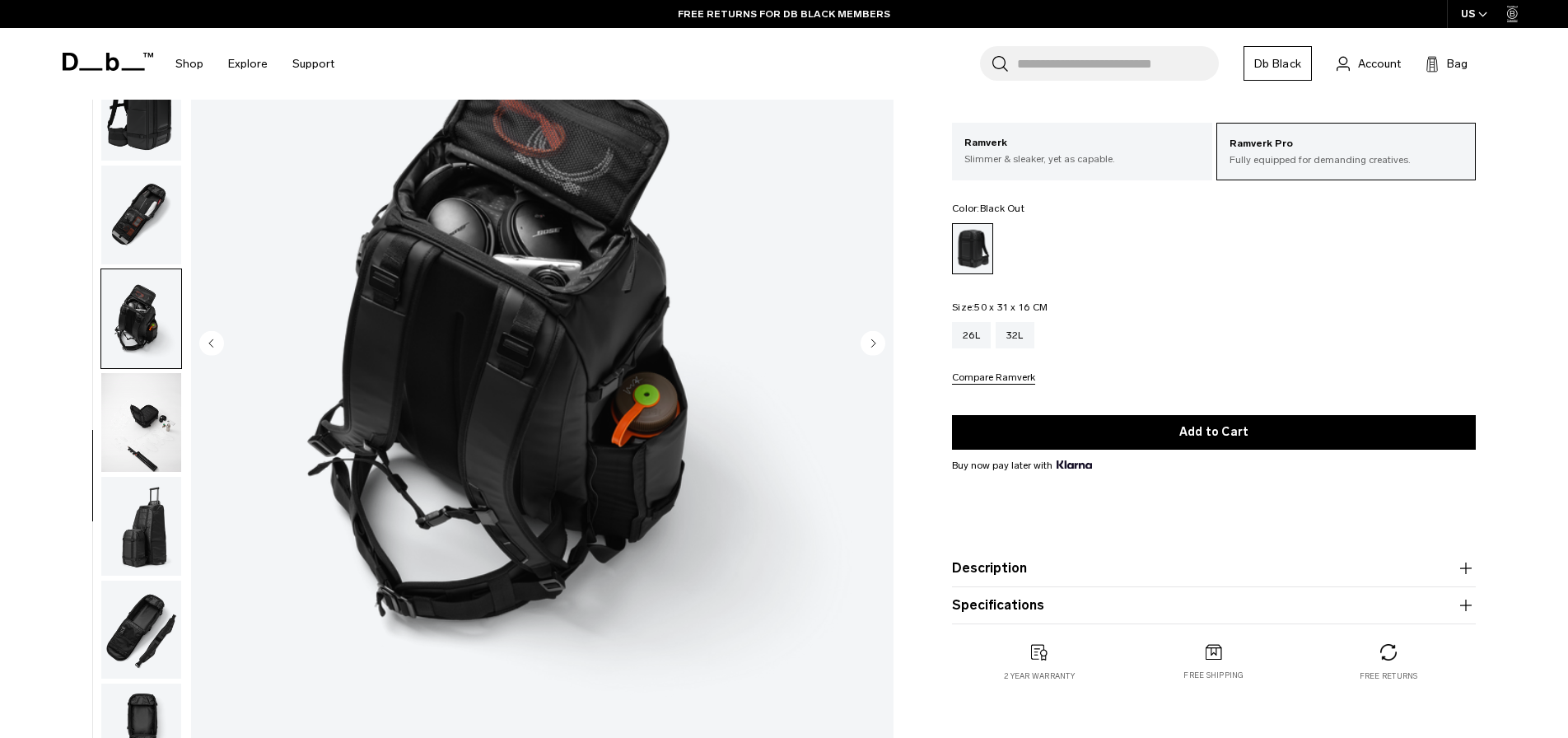
click at [139, 420] on img "button" at bounding box center [141, 423] width 80 height 99
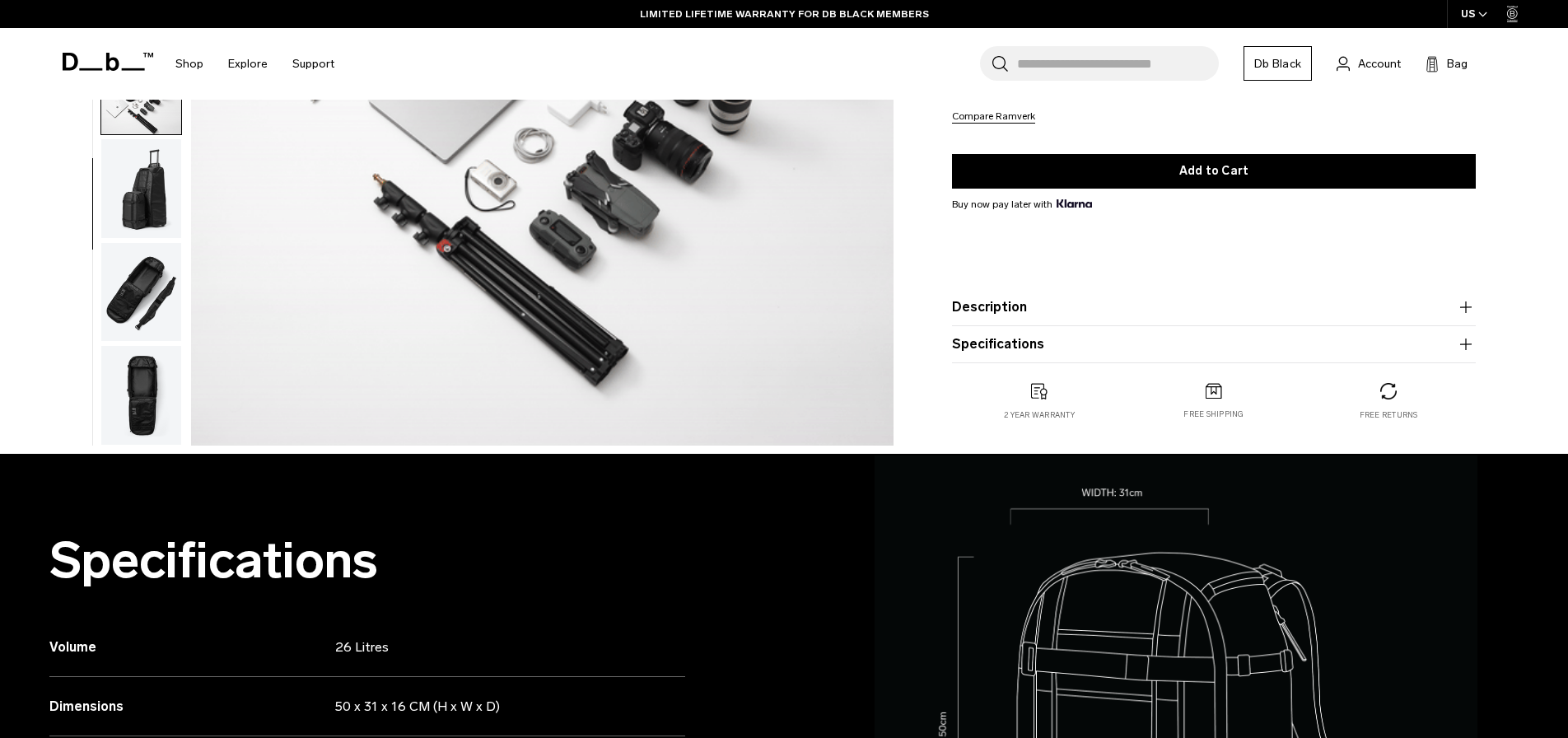
scroll to position [545, 0]
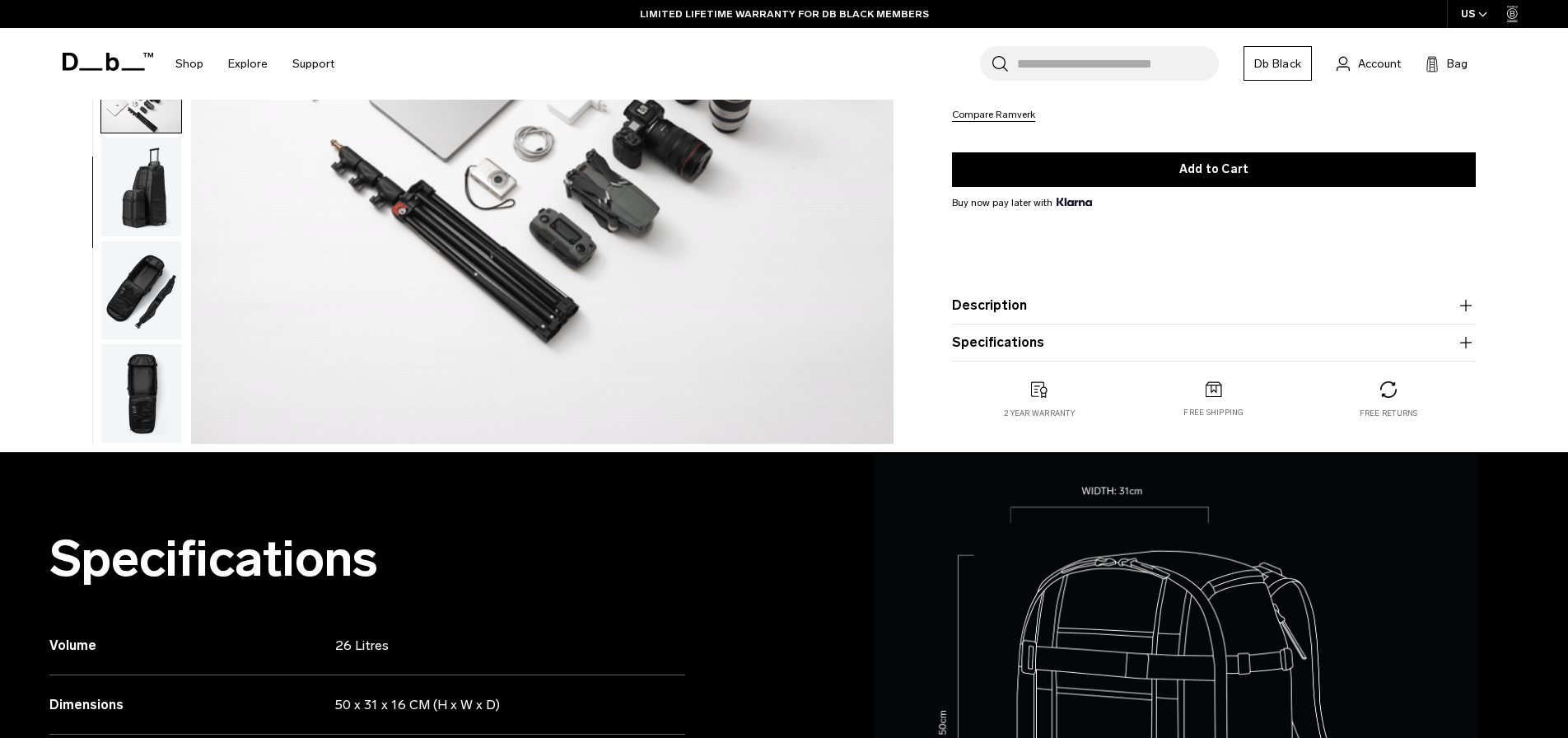
click at [141, 400] on img "button" at bounding box center [141, 394] width 80 height 99
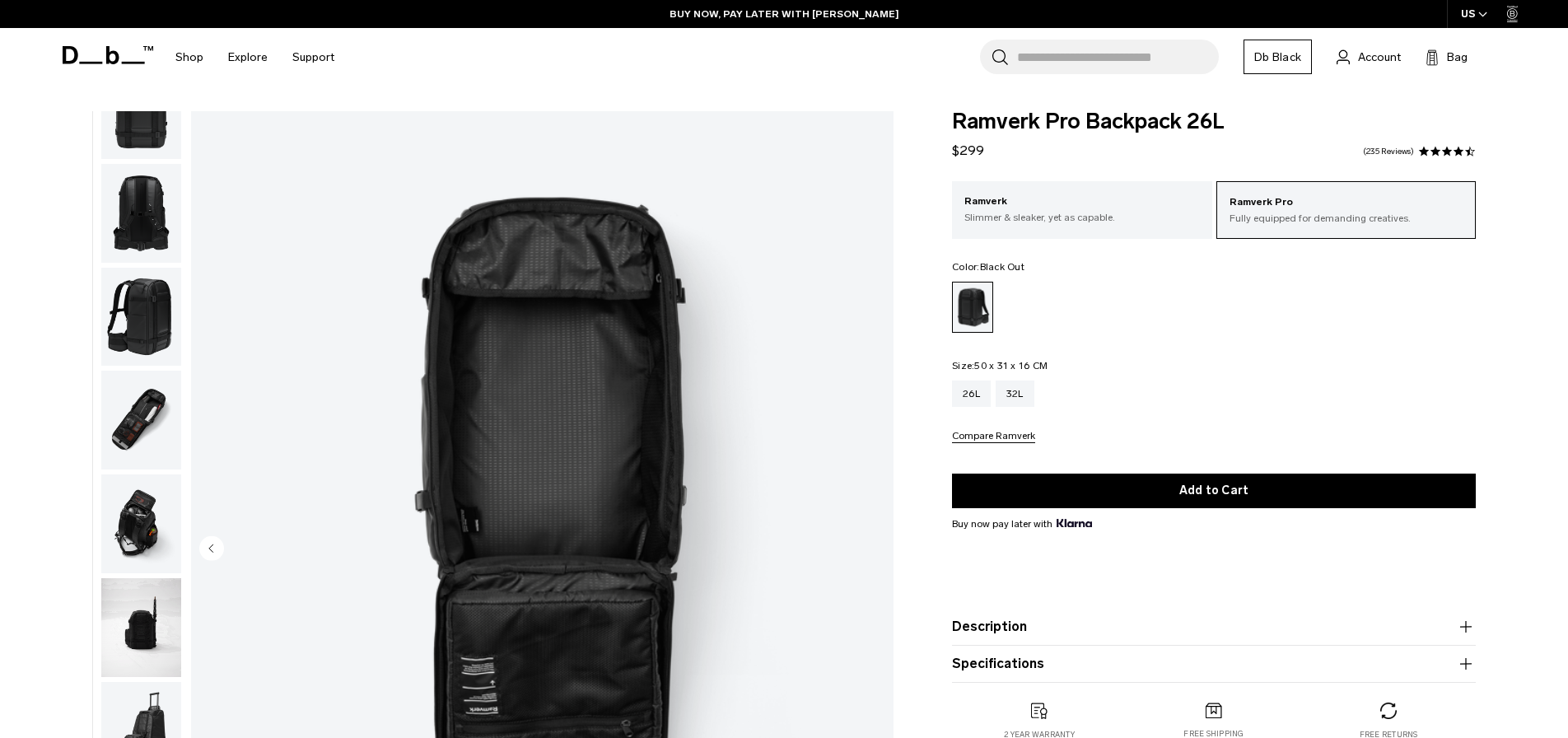
scroll to position [0, 0]
